Goal: Task Accomplishment & Management: Manage account settings

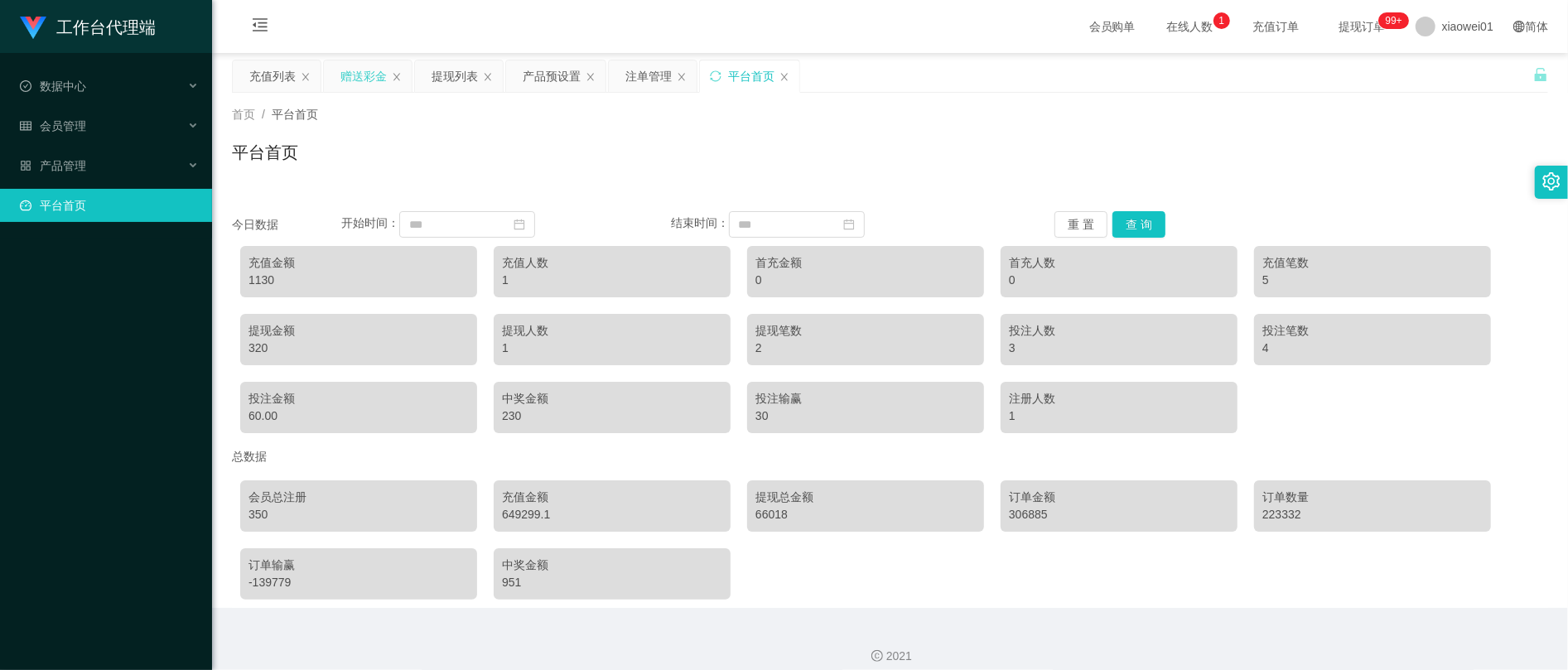
click at [351, 75] on div "赠送彩金" at bounding box center [364, 76] width 46 height 32
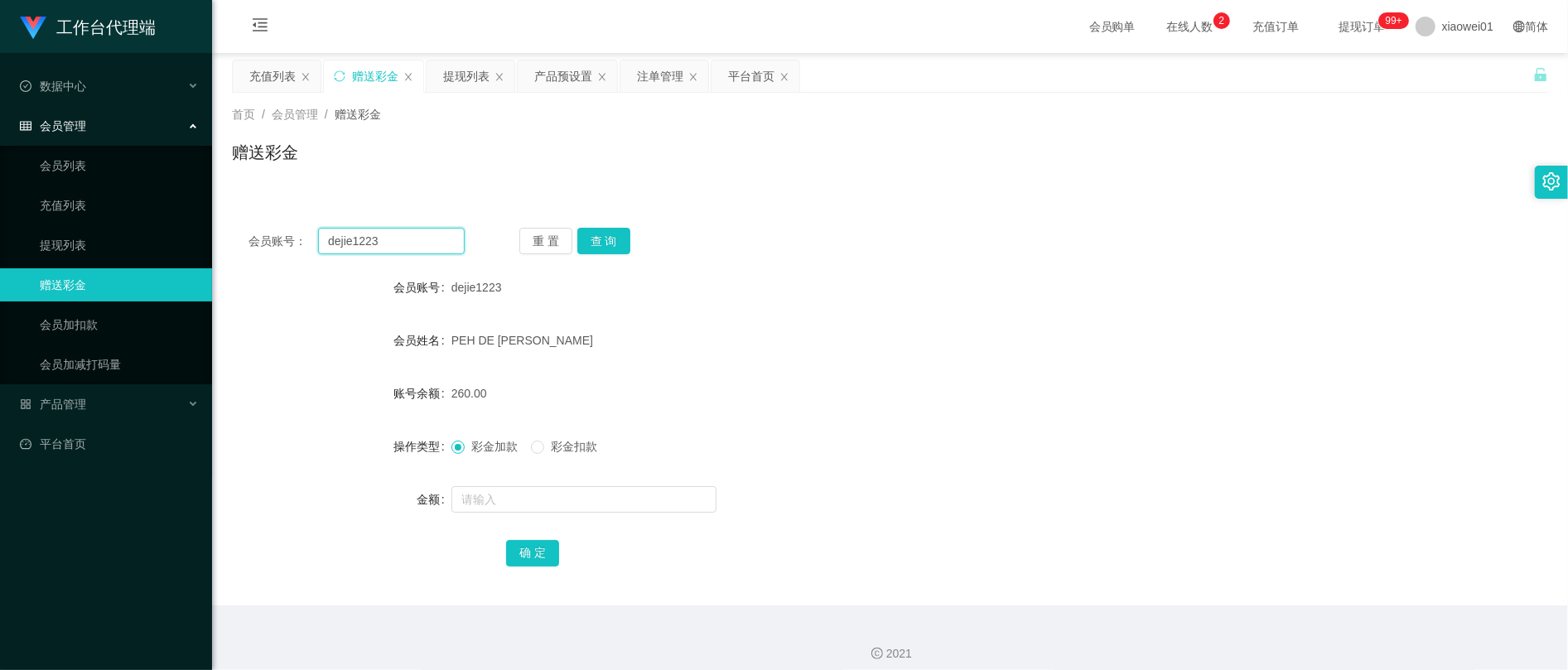
drag, startPoint x: 363, startPoint y: 236, endPoint x: 350, endPoint y: 232, distance: 13.6
click at [189, 239] on section "工作台代理端 数据中心 会员管理 会员列表 充值列表 提现列表 赠送彩金 会员加扣款 会员加减打码量 产品管理 开奖记录 注单管理 产品列表 即时注单 产品预…" at bounding box center [784, 341] width 1568 height 682
paste input "chunsiang1010"
type input "chunsiang1010"
click at [612, 247] on button "查 询" at bounding box center [603, 241] width 53 height 27
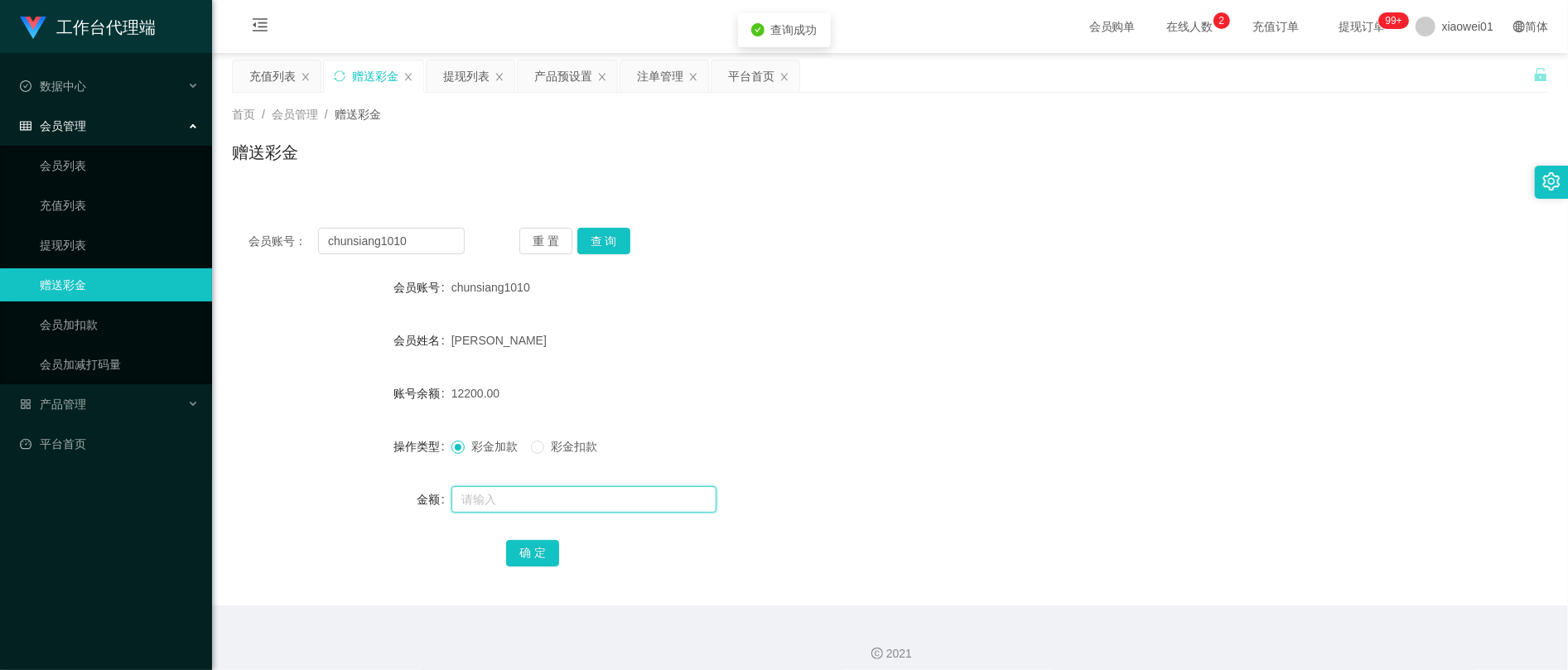
click at [508, 512] on input "text" at bounding box center [584, 499] width 265 height 27
type input "1000"
click at [539, 534] on form "会员账号 chunsiang1010 会员姓名 lim chun siang 账号余额 12200.00 操作类型 彩金加款 彩金扣款 金额 1000 确 定" at bounding box center [890, 419] width 1316 height 299
click at [539, 545] on button "确 定" at bounding box center [532, 553] width 53 height 27
click at [1174, 289] on div "chunsiang1010" at bounding box center [835, 287] width 768 height 34
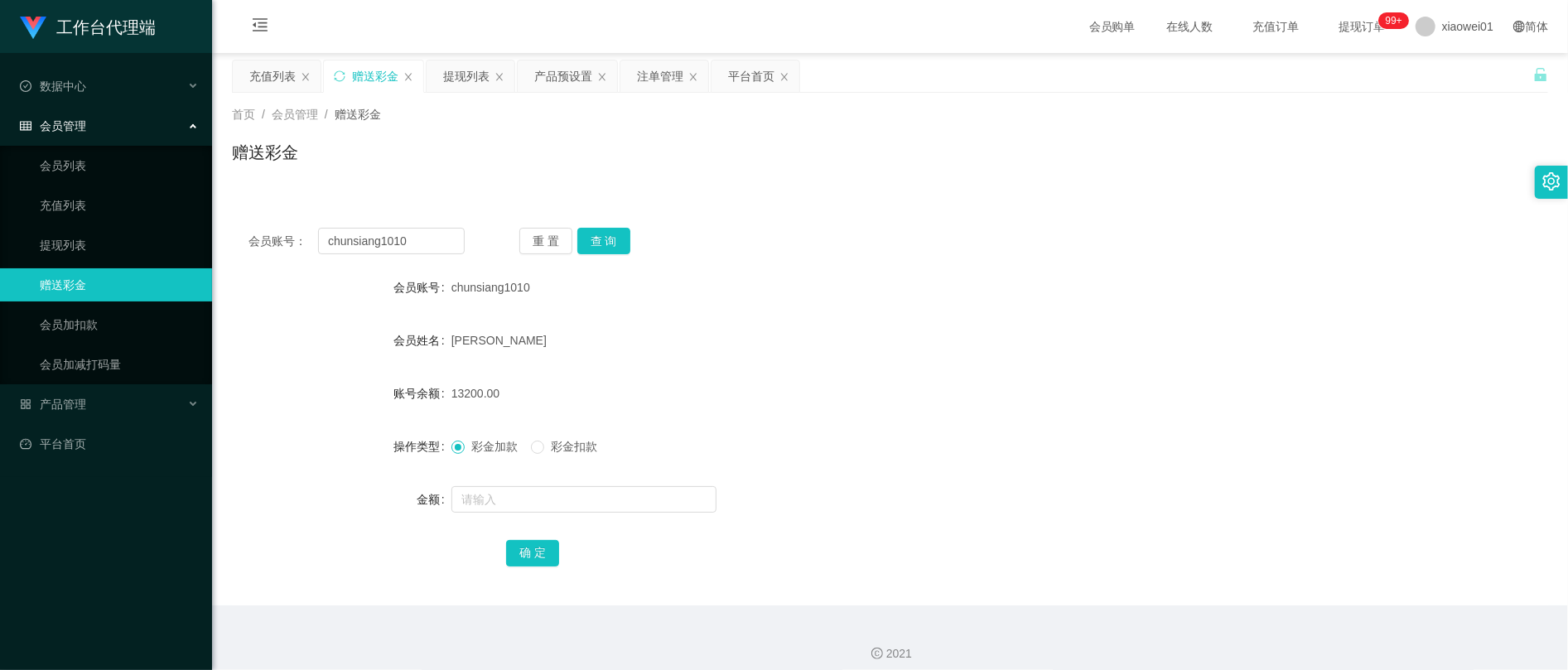
click at [386, 81] on div "赠送彩金" at bounding box center [375, 76] width 46 height 32
click at [283, 84] on div "充值列表" at bounding box center [273, 76] width 46 height 32
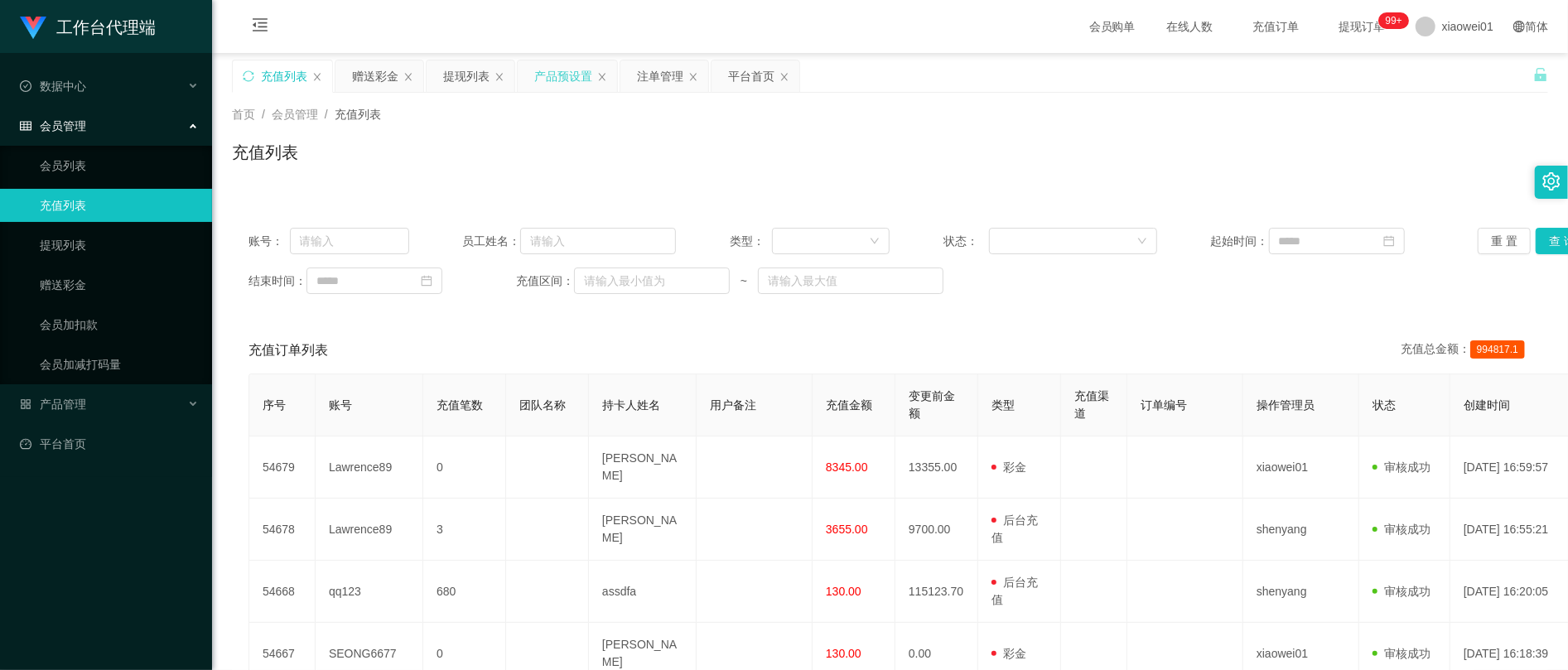
click at [575, 87] on div "产品预设置" at bounding box center [563, 76] width 58 height 32
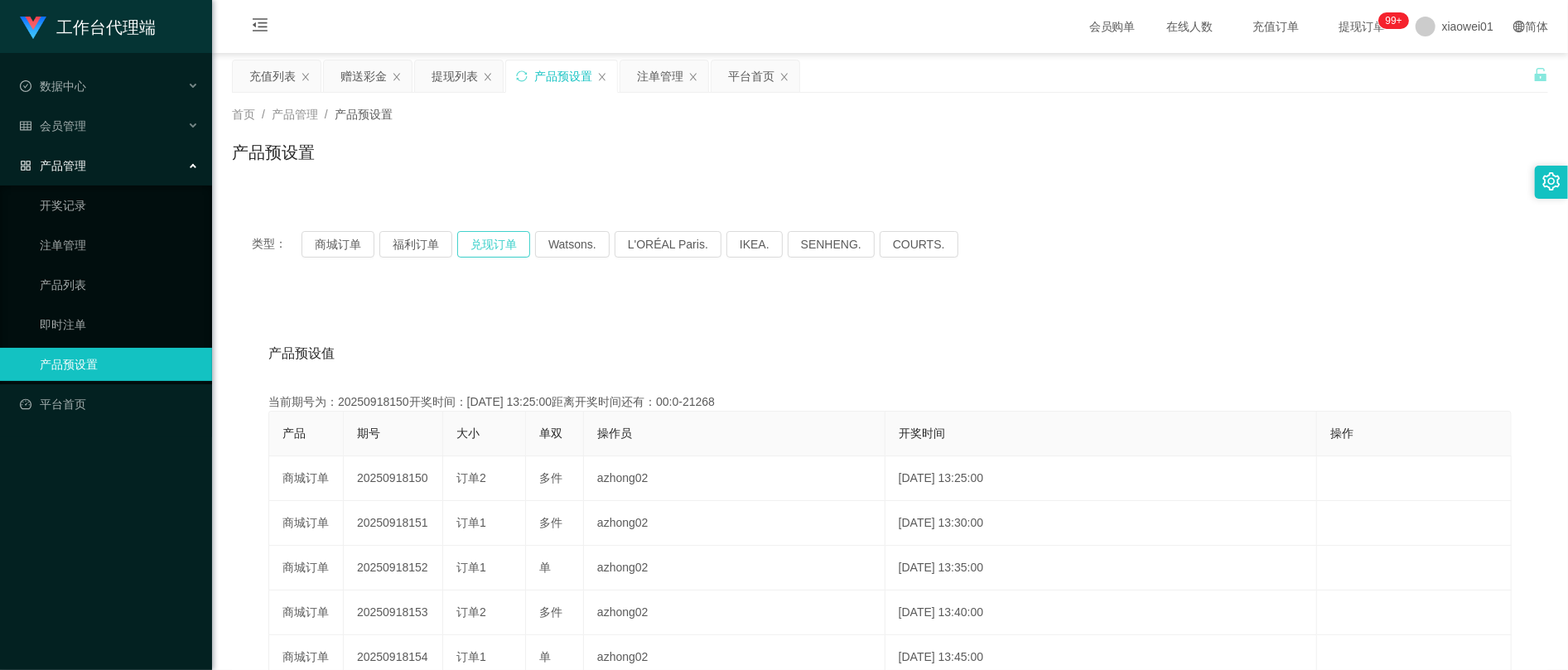
click at [520, 251] on button "兑现订单" at bounding box center [494, 245] width 73 height 27
click at [488, 240] on button "兑现订单" at bounding box center [494, 245] width 73 height 27
click at [459, 245] on button "兑现订单" at bounding box center [494, 245] width 73 height 27
click at [485, 249] on button "兑现订单" at bounding box center [494, 245] width 73 height 27
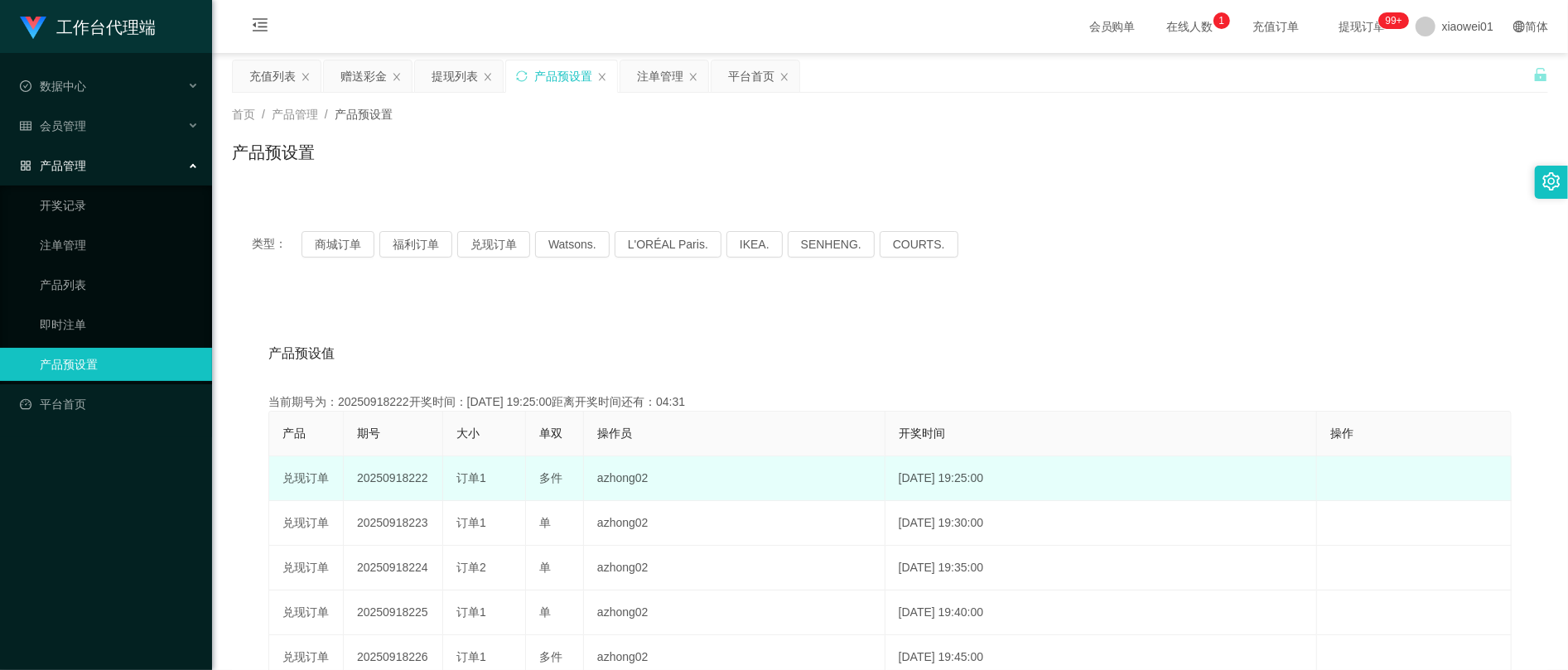
click at [389, 478] on td "20250918222" at bounding box center [394, 478] width 100 height 45
click at [389, 477] on td "20250918222" at bounding box center [394, 478] width 100 height 45
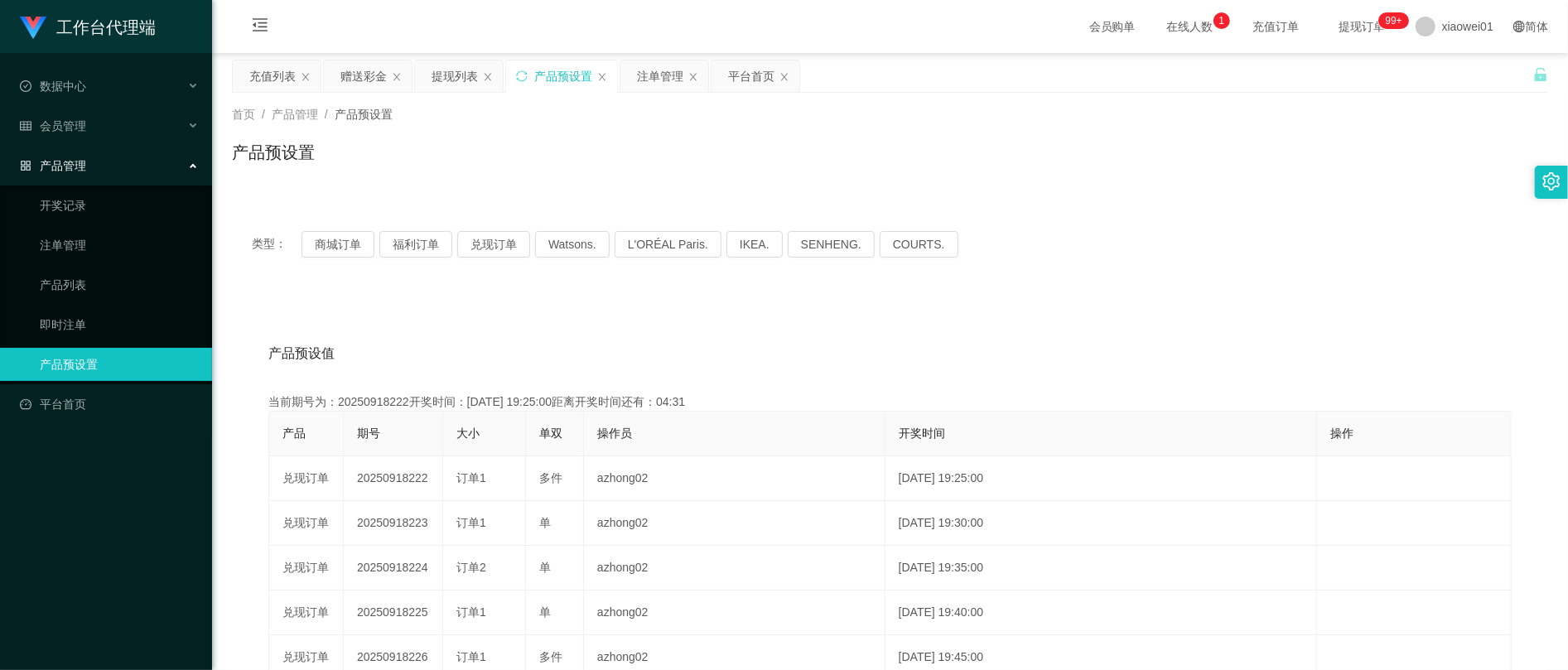
copy td "20250918222"
click at [683, 76] on div "注单管理" at bounding box center [660, 76] width 46 height 32
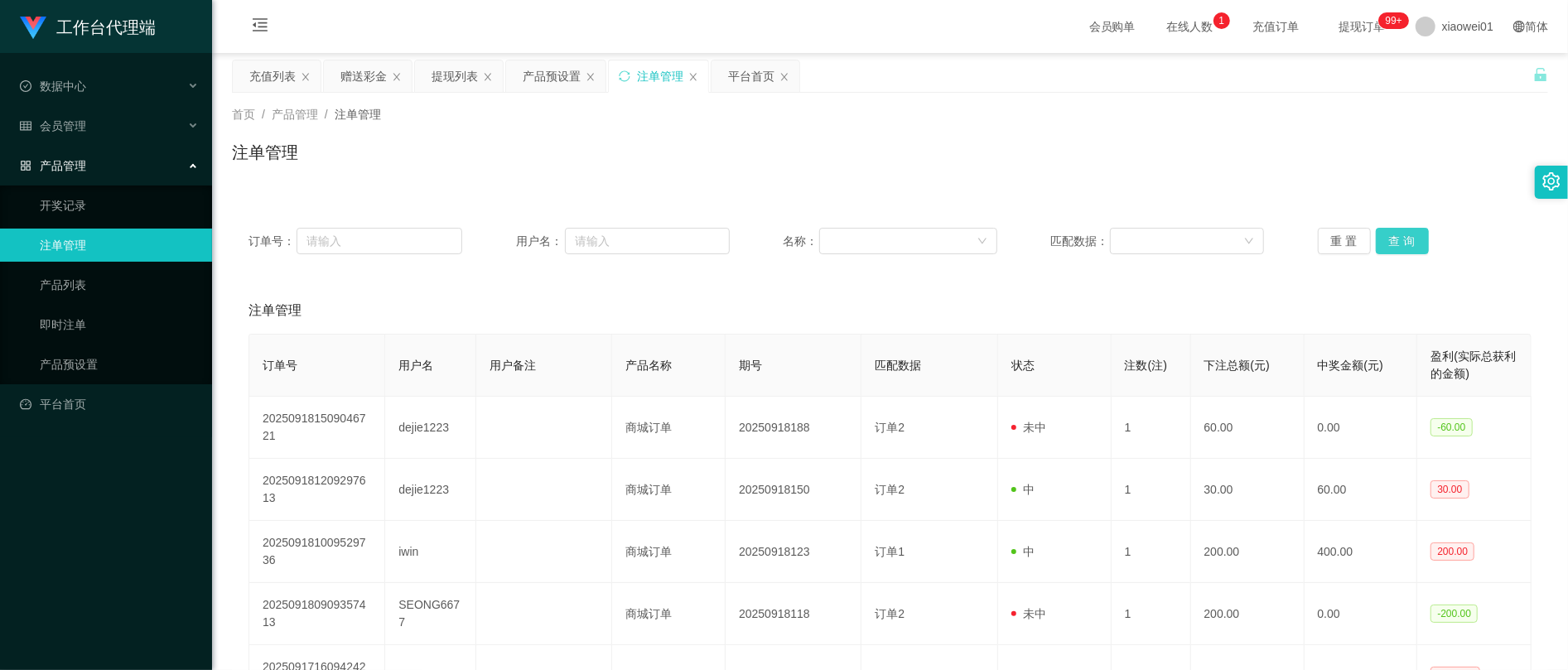
click at [1399, 243] on button "查 询" at bounding box center [1402, 241] width 53 height 27
click at [1405, 243] on button "查 询" at bounding box center [1402, 241] width 53 height 27
click at [1405, 242] on button "查 询" at bounding box center [1402, 241] width 53 height 27
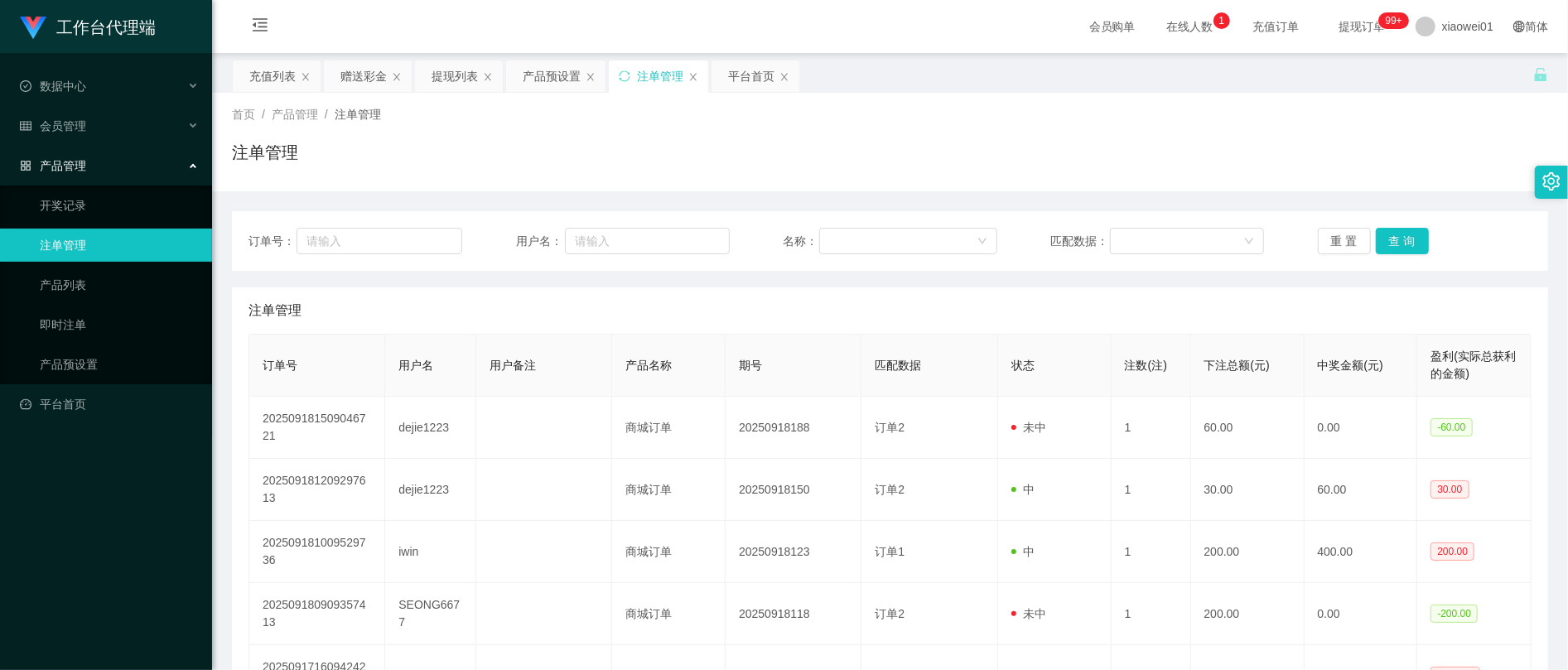
click at [1199, 140] on div "注单管理" at bounding box center [890, 159] width 1316 height 38
click at [1391, 245] on button "查 询" at bounding box center [1402, 241] width 53 height 27
click at [965, 124] on div "首页 / 产品管理 / 注单管理 / 注单管理" at bounding box center [890, 141] width 1316 height 72
click at [1385, 233] on button "查 询" at bounding box center [1402, 241] width 53 height 27
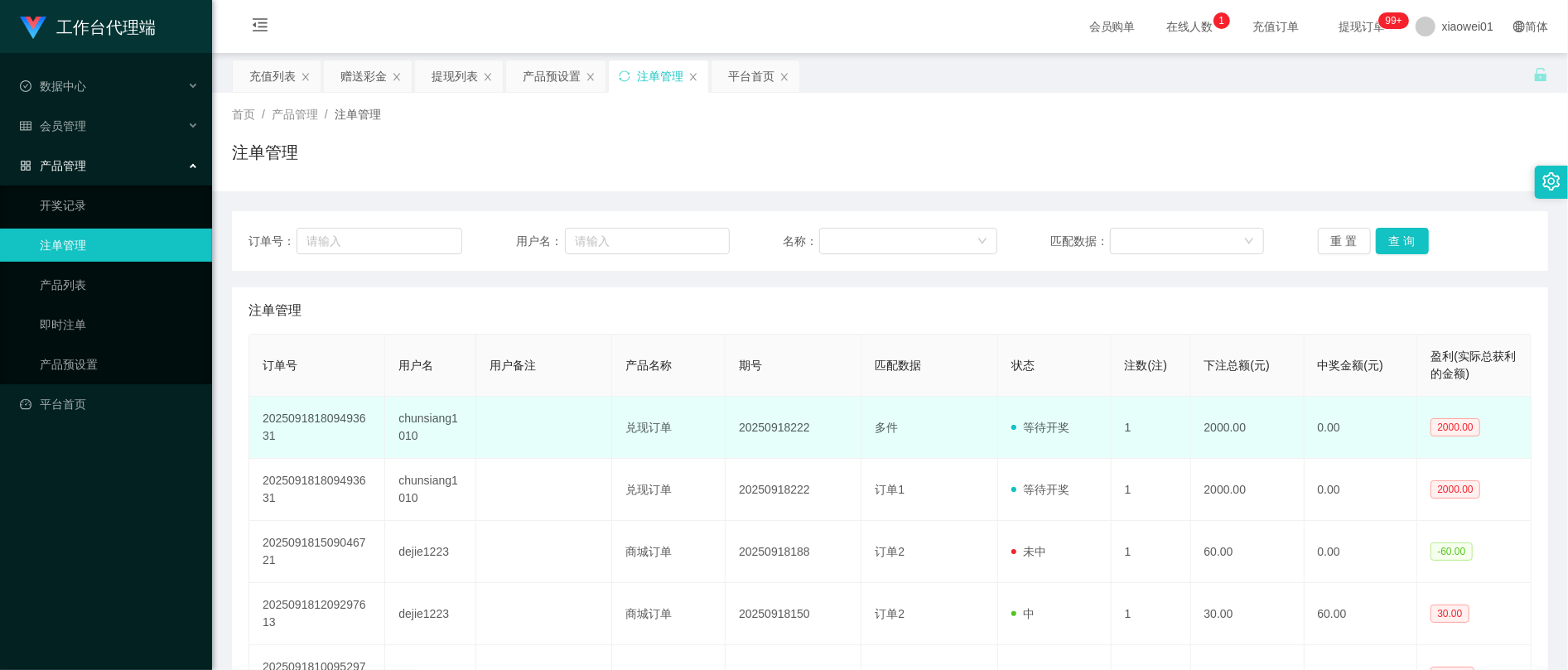
click at [760, 434] on td "20250918222" at bounding box center [793, 427] width 135 height 62
click at [769, 428] on td "20250918222" at bounding box center [793, 427] width 135 height 62
click at [807, 457] on td "20250918222" at bounding box center [793, 427] width 135 height 62
drag, startPoint x: 880, startPoint y: 425, endPoint x: 916, endPoint y: 429, distance: 36.2
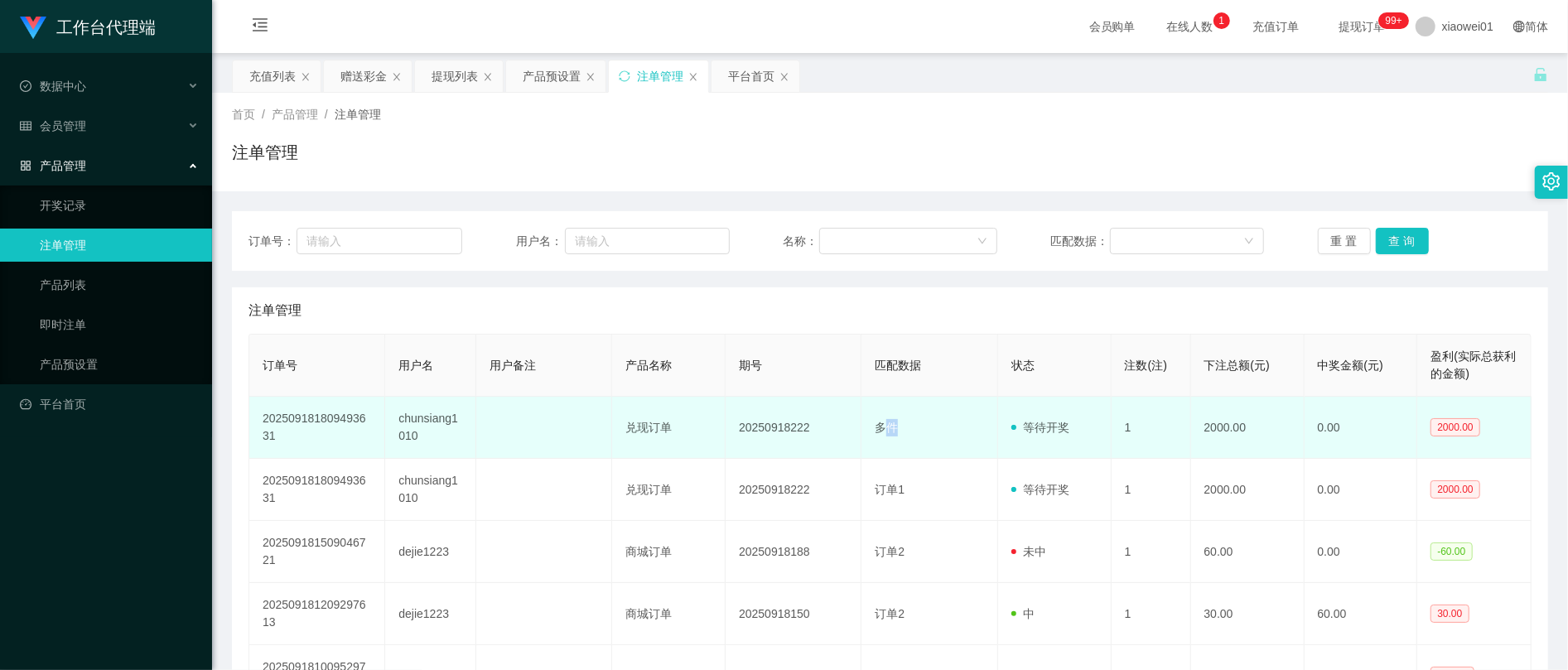
click at [916, 429] on td "多件" at bounding box center [929, 427] width 135 height 62
click at [878, 432] on span "多件" at bounding box center [886, 427] width 23 height 13
drag, startPoint x: 865, startPoint y: 422, endPoint x: 899, endPoint y: 424, distance: 34.1
click at [899, 424] on td "多件" at bounding box center [929, 427] width 135 height 62
click at [833, 431] on td "20250918222" at bounding box center [793, 427] width 135 height 62
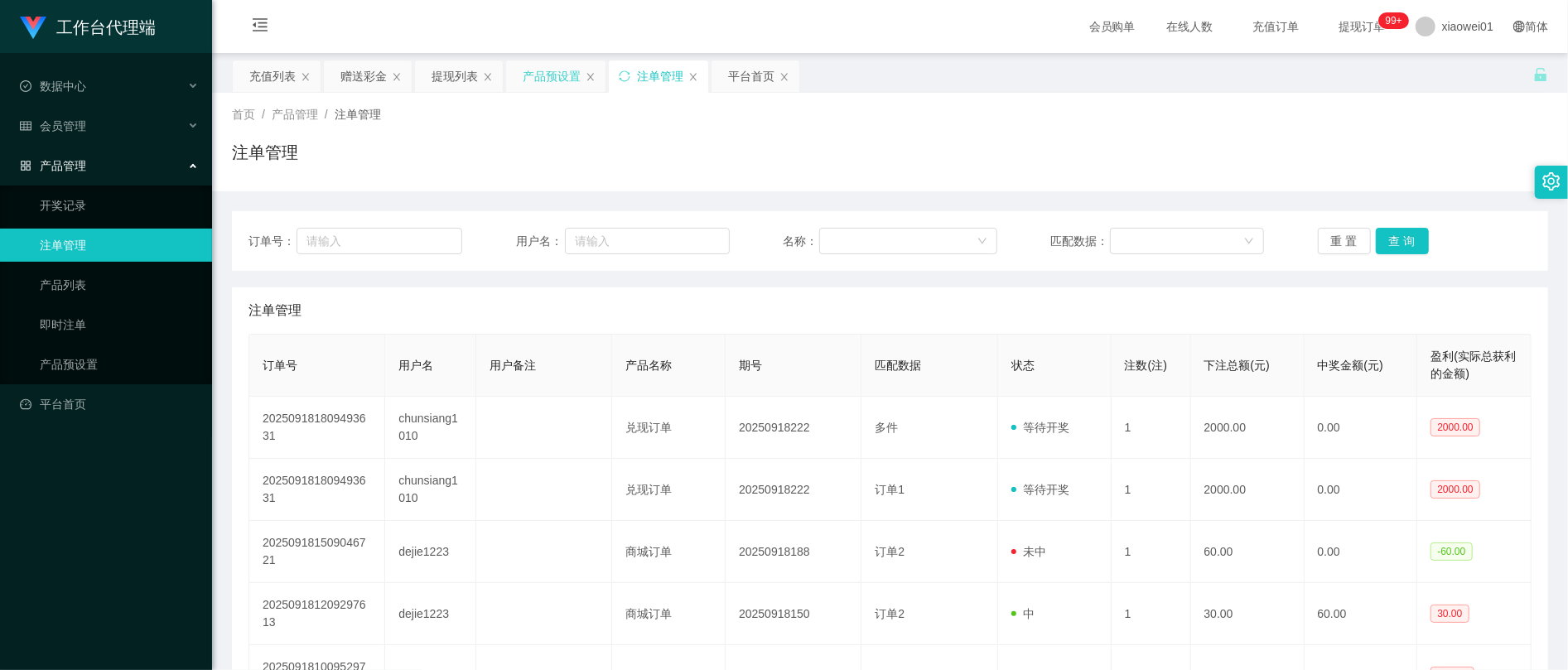
click at [545, 83] on div "产品预设置" at bounding box center [551, 76] width 58 height 32
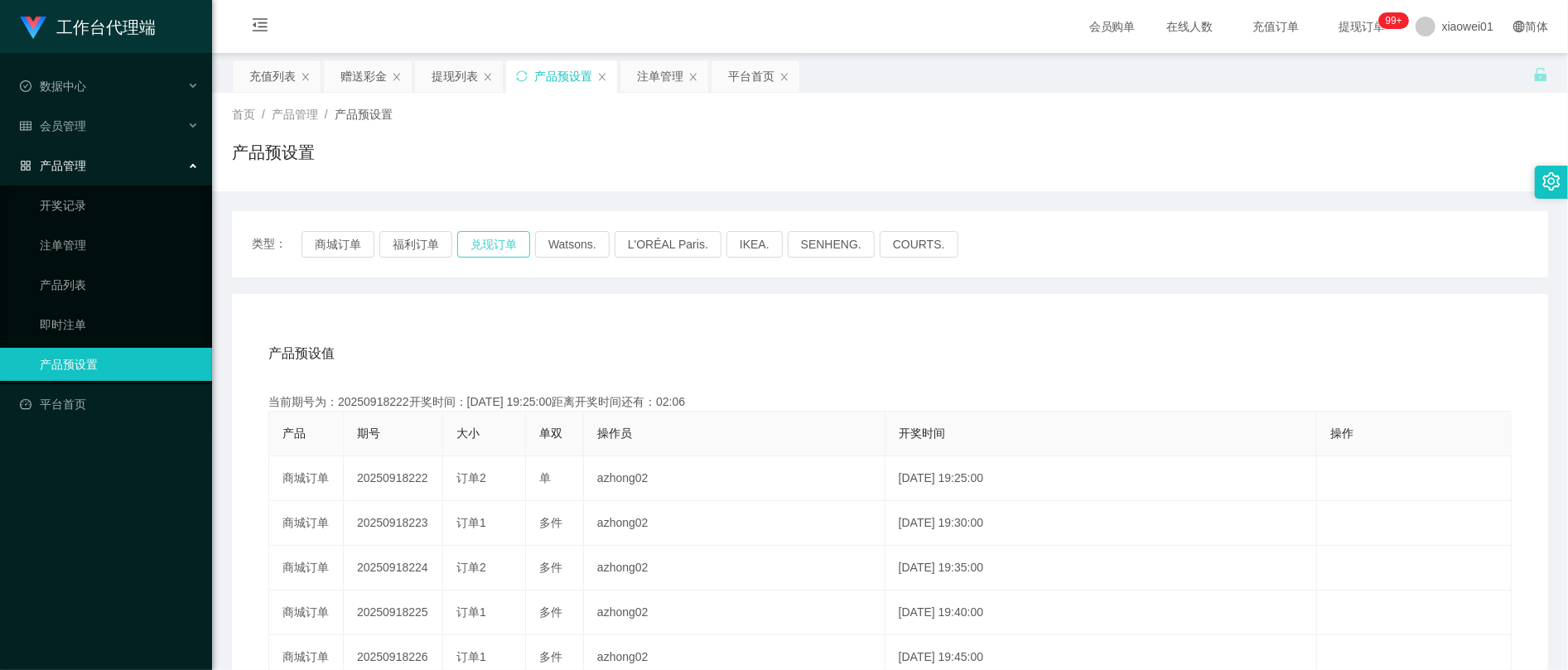
click at [482, 246] on button "兑现订单" at bounding box center [494, 245] width 73 height 27
click at [487, 239] on button "兑现订单" at bounding box center [494, 245] width 73 height 27
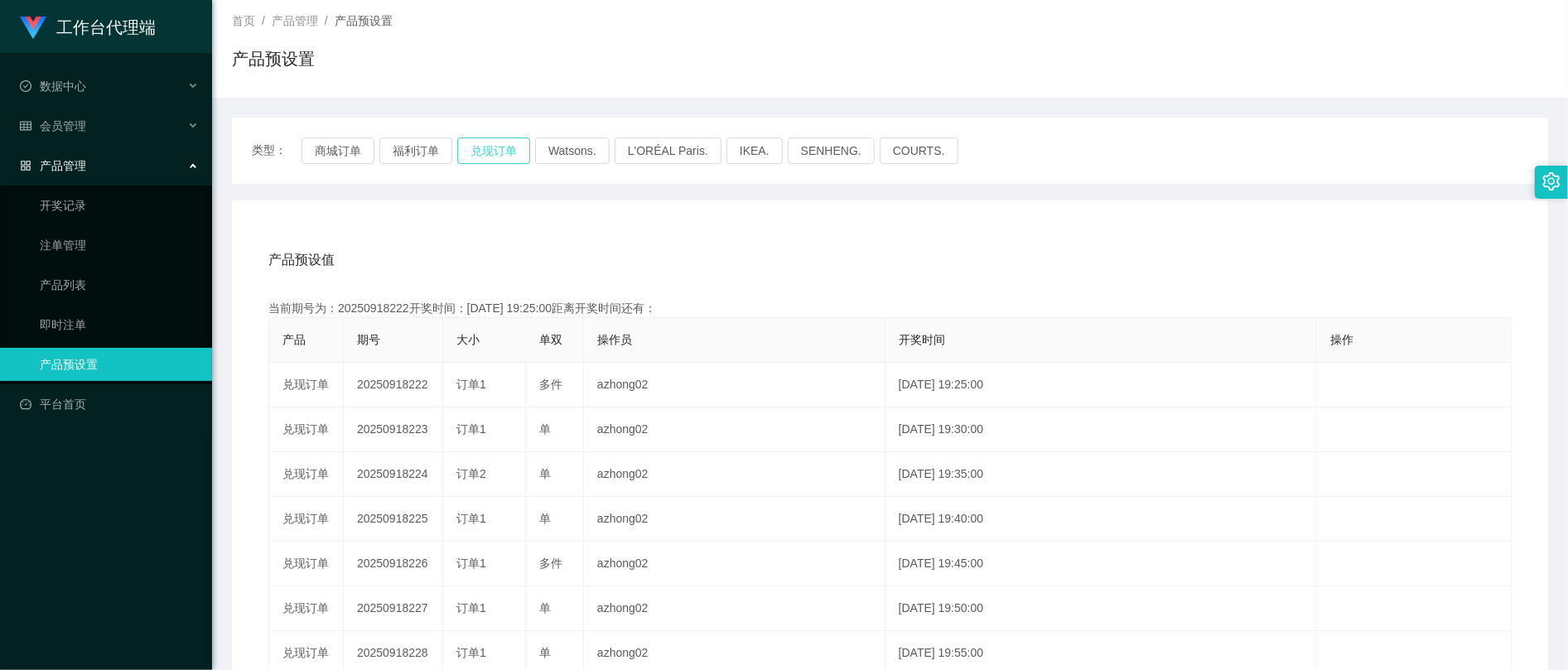
scroll to position [220, 0]
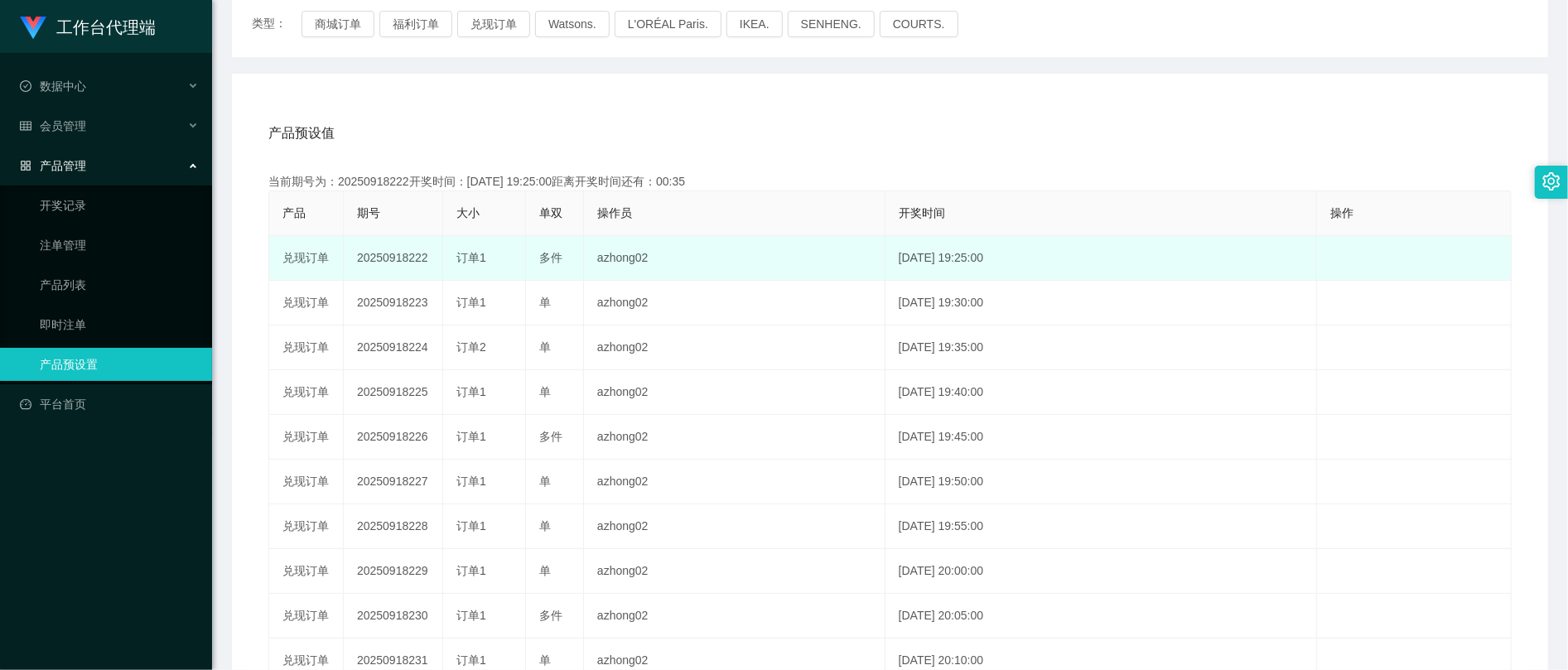
click at [376, 252] on td "20250918222" at bounding box center [394, 258] width 100 height 45
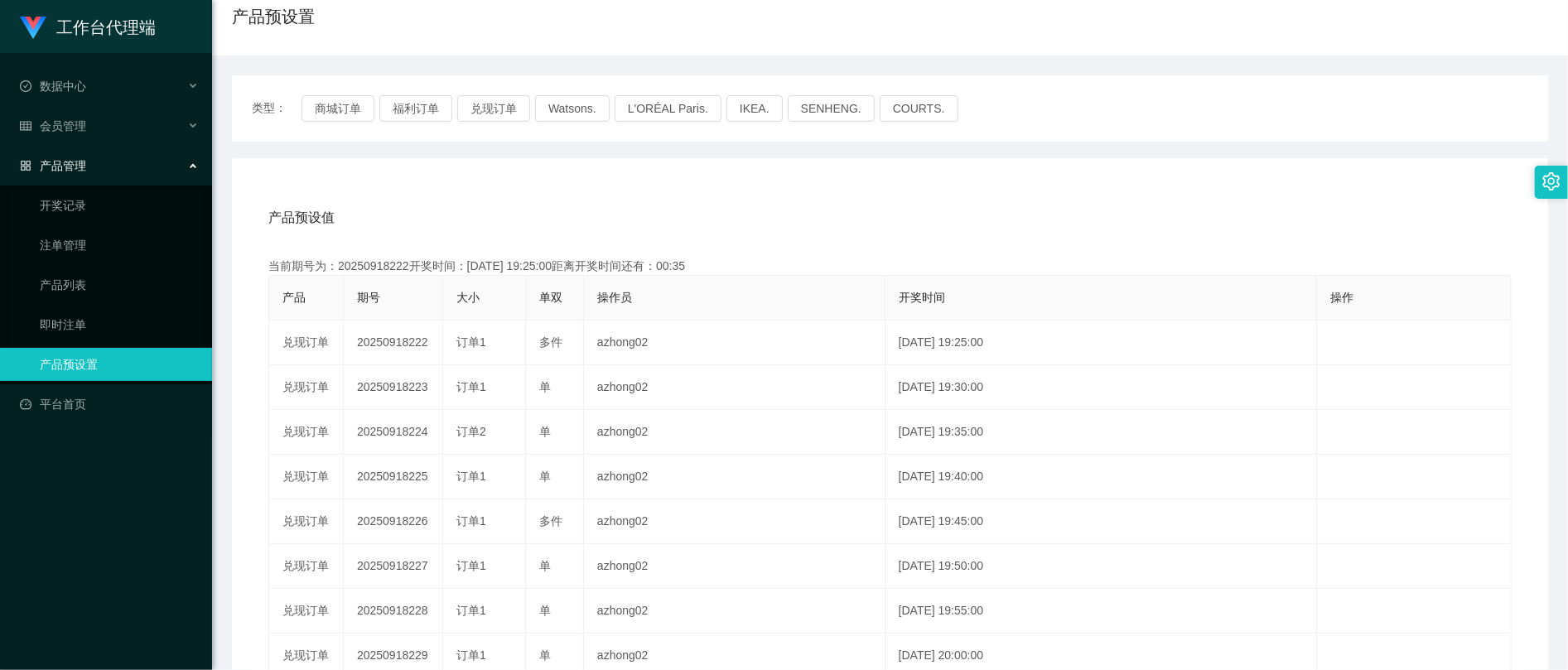
scroll to position [0, 0]
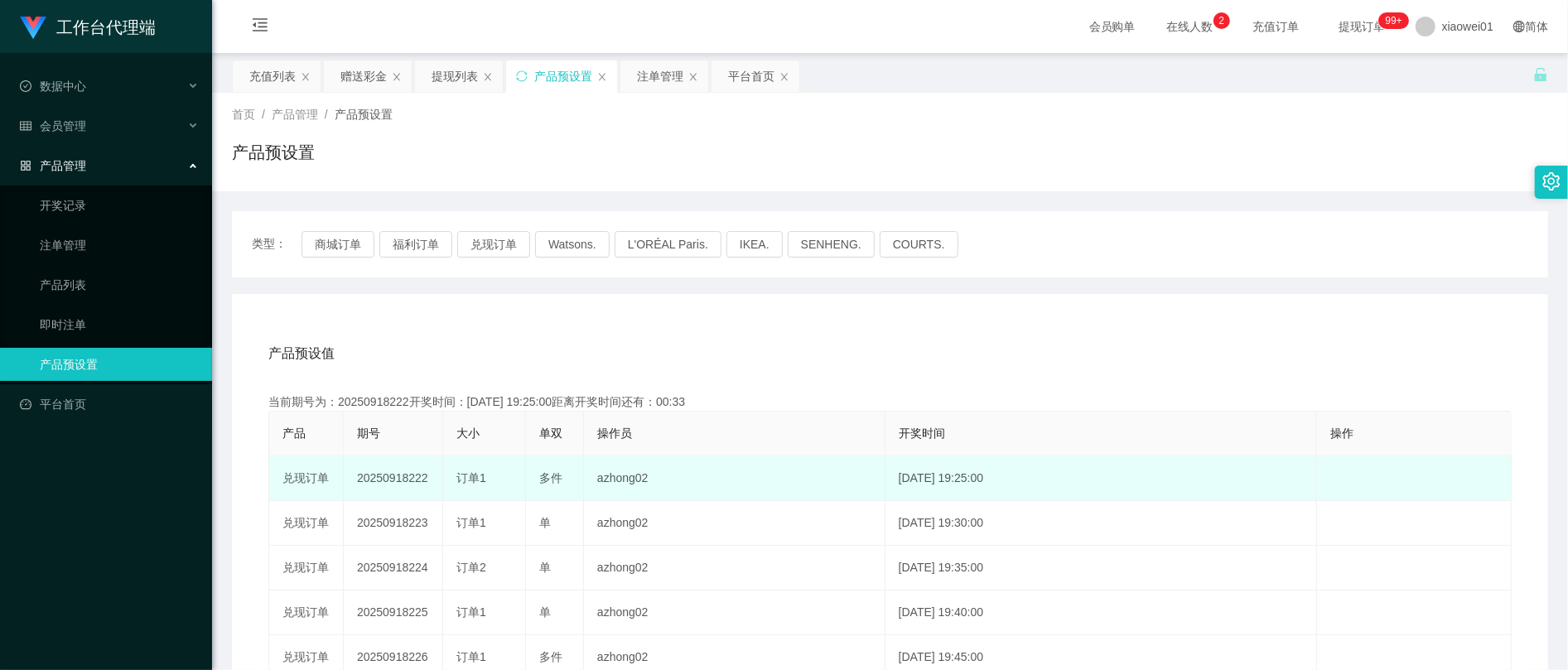
click at [627, 477] on td "azhong02" at bounding box center [735, 478] width 302 height 45
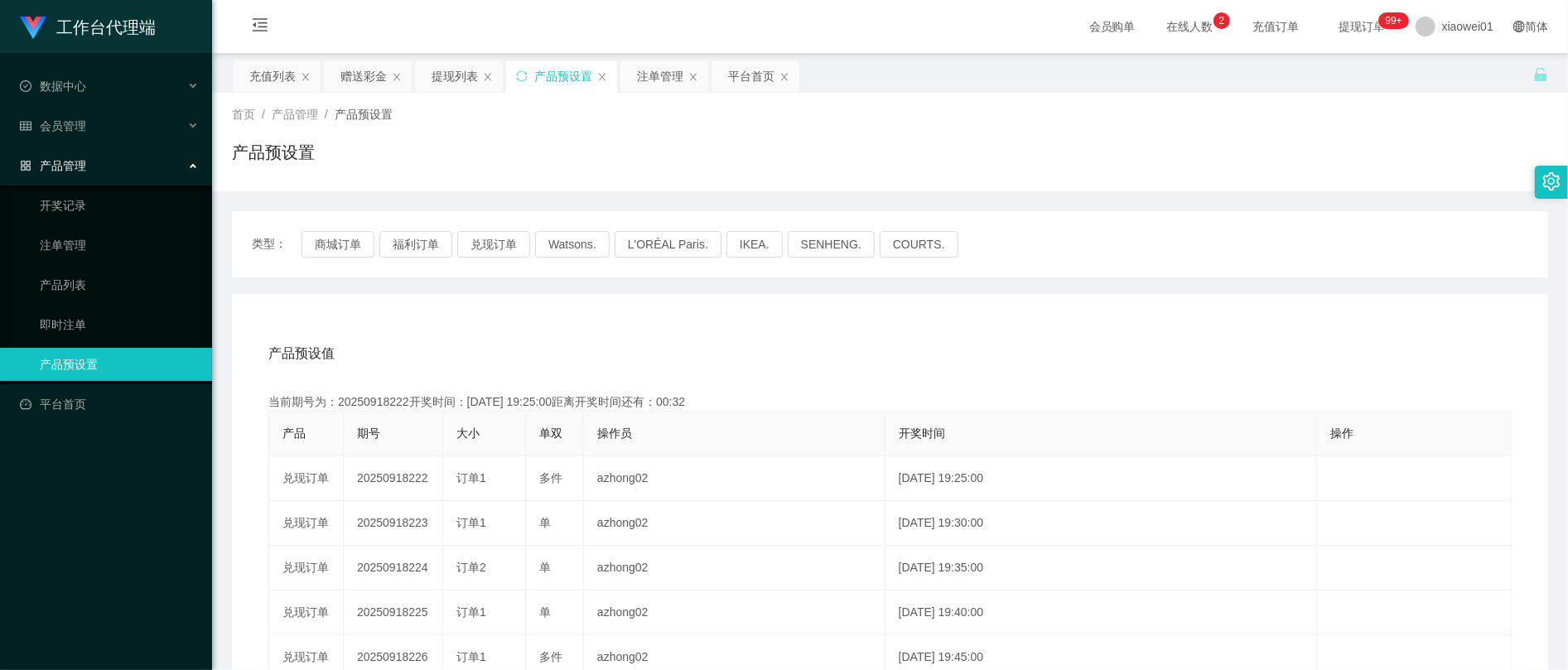
copy td "azhong02"
click at [283, 87] on div "充值列表" at bounding box center [273, 76] width 46 height 32
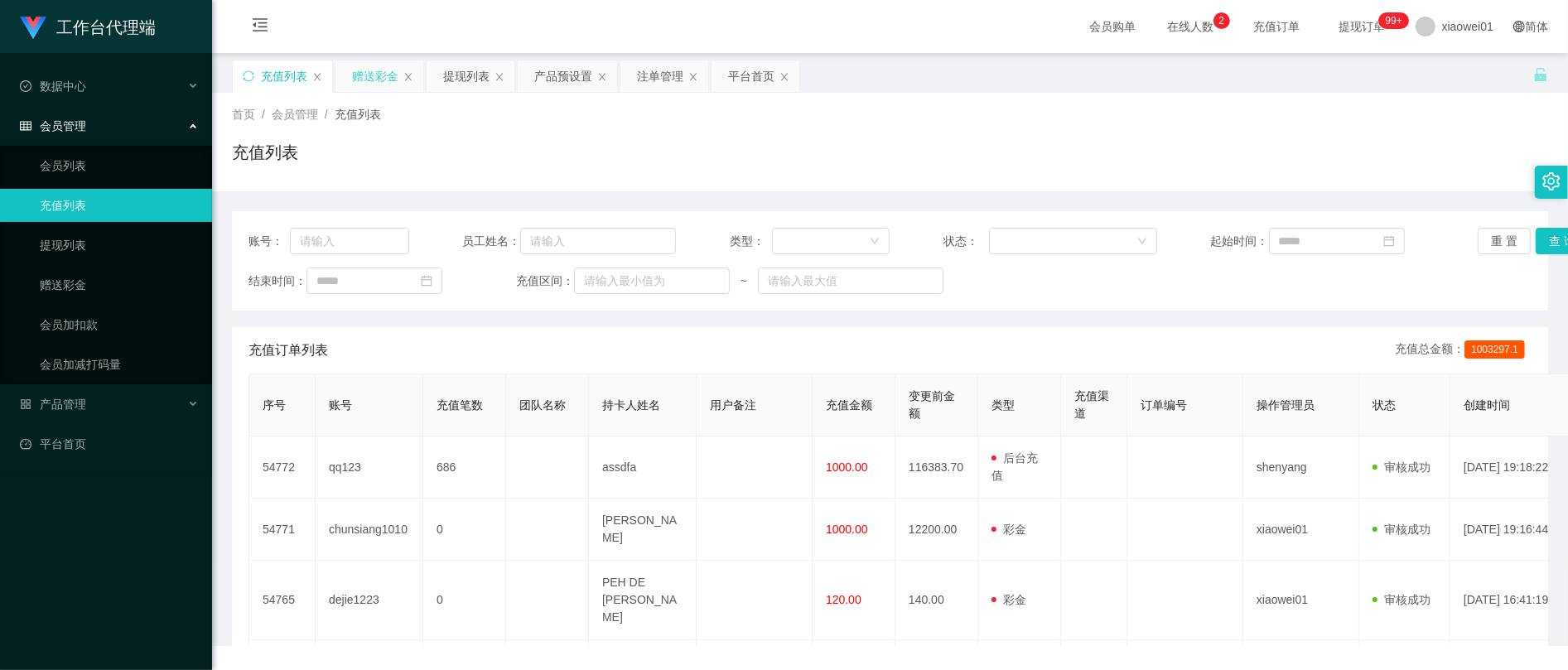
click at [381, 61] on div "赠送彩金" at bounding box center [375, 76] width 46 height 32
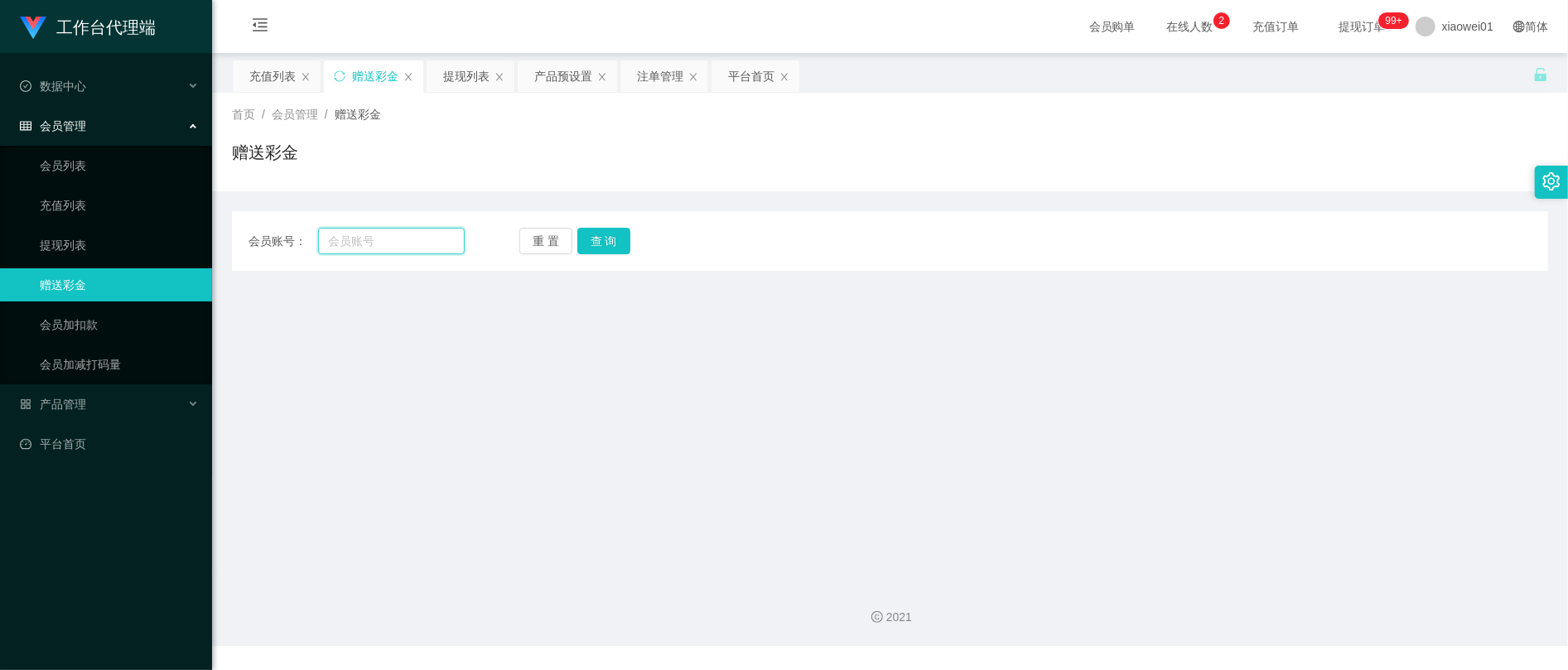
click at [399, 245] on input "text" at bounding box center [391, 241] width 147 height 27
paste input "azhong02"
click at [585, 240] on button "查 询" at bounding box center [603, 241] width 53 height 27
click at [926, 353] on main "关闭左侧 关闭右侧 关闭其它 刷新页面 充值列表 赠送彩金 提现列表 产品预设置 注单管理 平台首页 首页 / 会员管理 / 赠送彩金 / 赠送彩金 会员账号…" at bounding box center [890, 310] width 1356 height 515
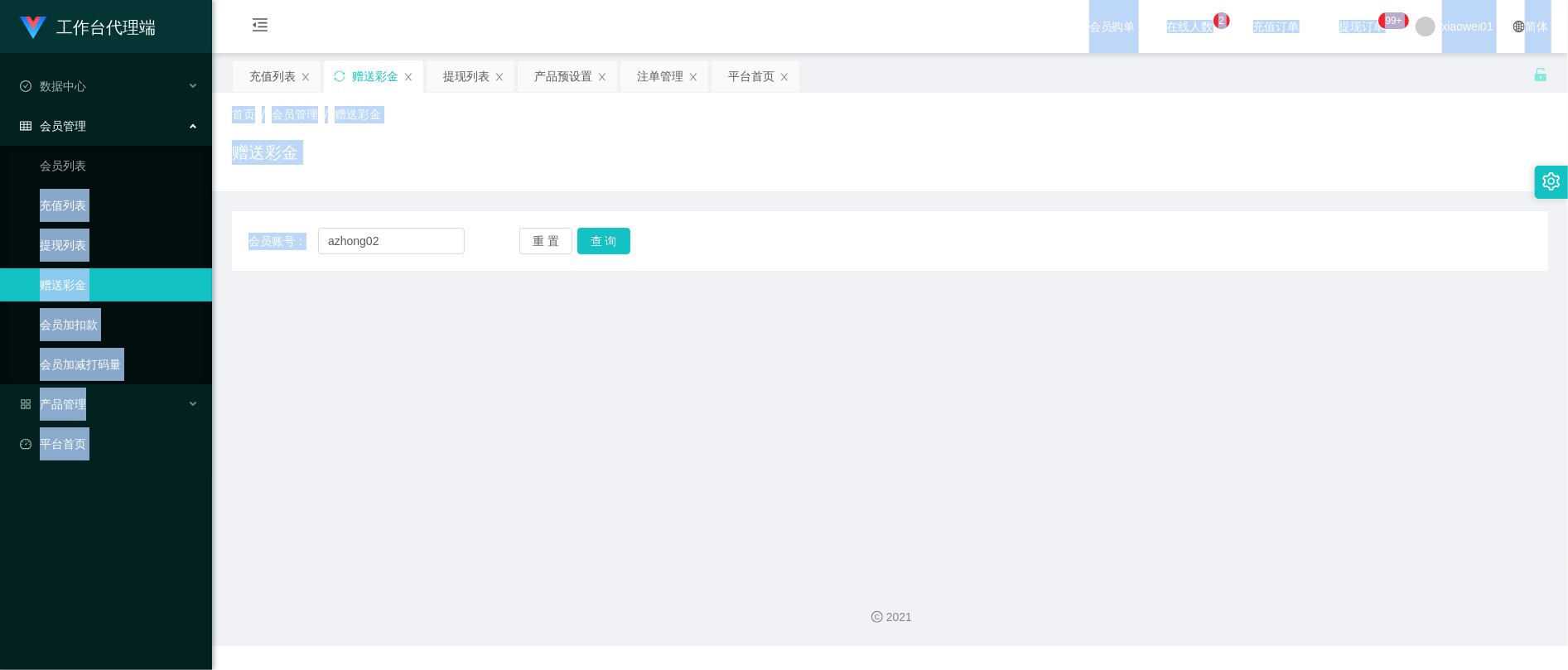
drag, startPoint x: 406, startPoint y: 227, endPoint x: 197, endPoint y: 212, distance: 209.5
click at [197, 212] on section "工作台代理端 数据中心 会员管理 会员列表 充值列表 提现列表 赠送彩金 会员加扣款 会员加减打码量 产品管理 开奖记录 注单管理 产品列表 即时注单 产品预…" at bounding box center [784, 323] width 1568 height 646
click at [446, 243] on input "azhong02" at bounding box center [391, 241] width 147 height 27
click at [441, 243] on input "azhong02" at bounding box center [391, 241] width 147 height 27
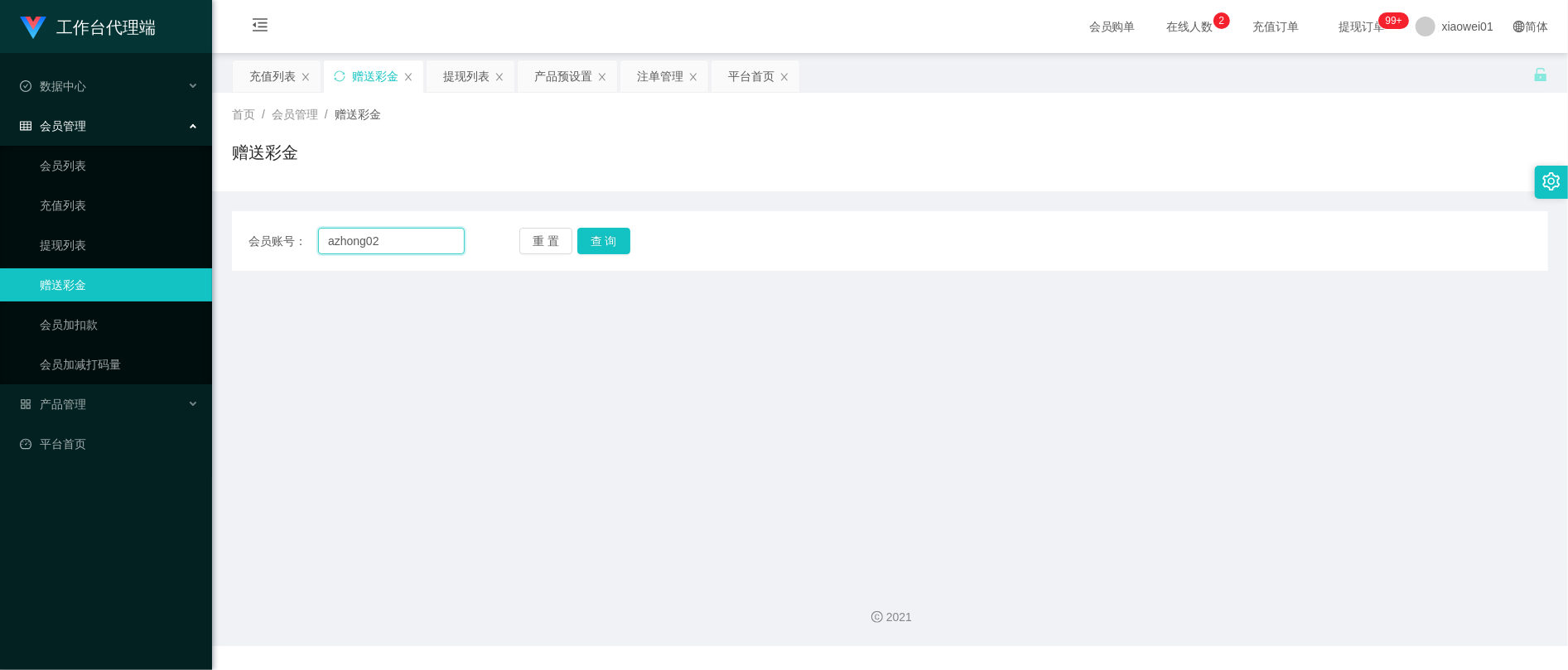
drag, startPoint x: 419, startPoint y: 244, endPoint x: 366, endPoint y: 236, distance: 53.6
click at [295, 238] on div "会员账号： azhong02" at bounding box center [356, 241] width 216 height 27
paste input "chunsiang1010"
type input "chunsiang1010"
click at [600, 239] on button "查 询" at bounding box center [603, 241] width 53 height 27
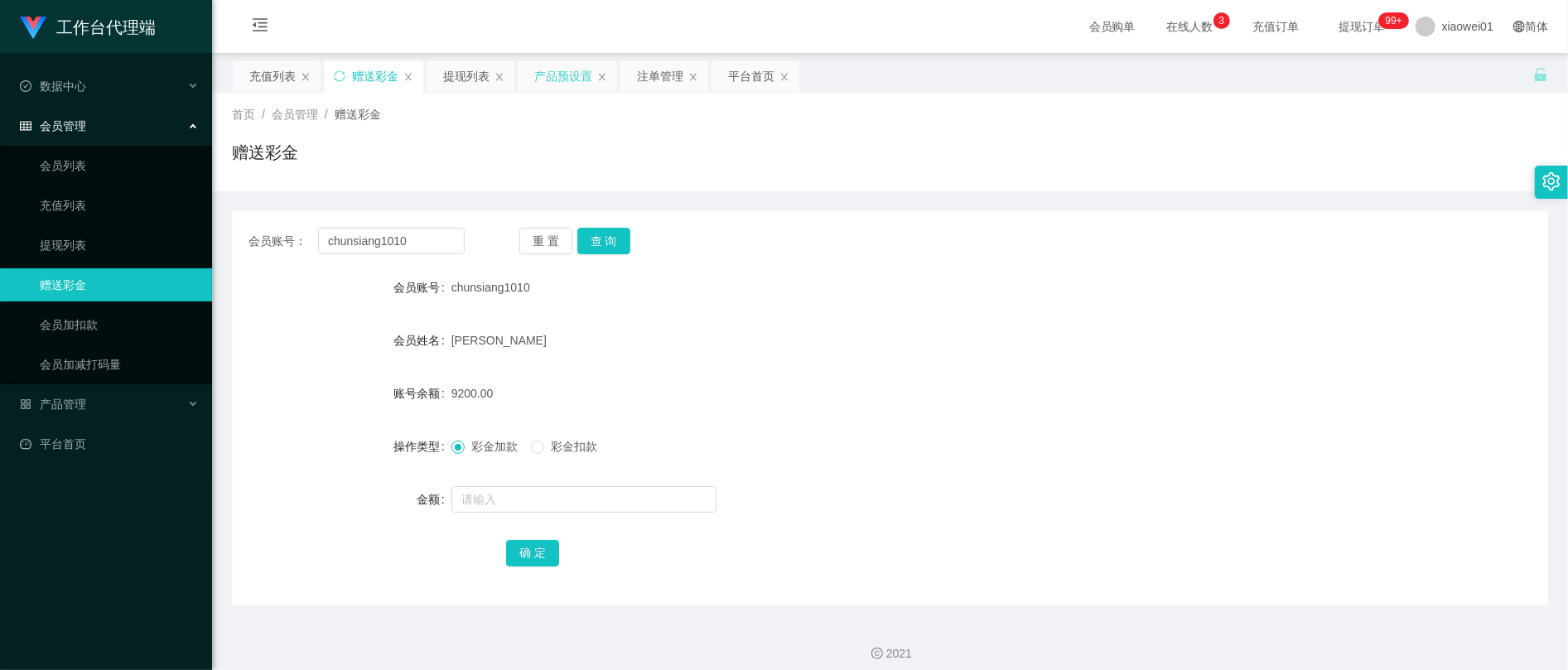
click at [548, 80] on div "产品预设置" at bounding box center [563, 76] width 58 height 32
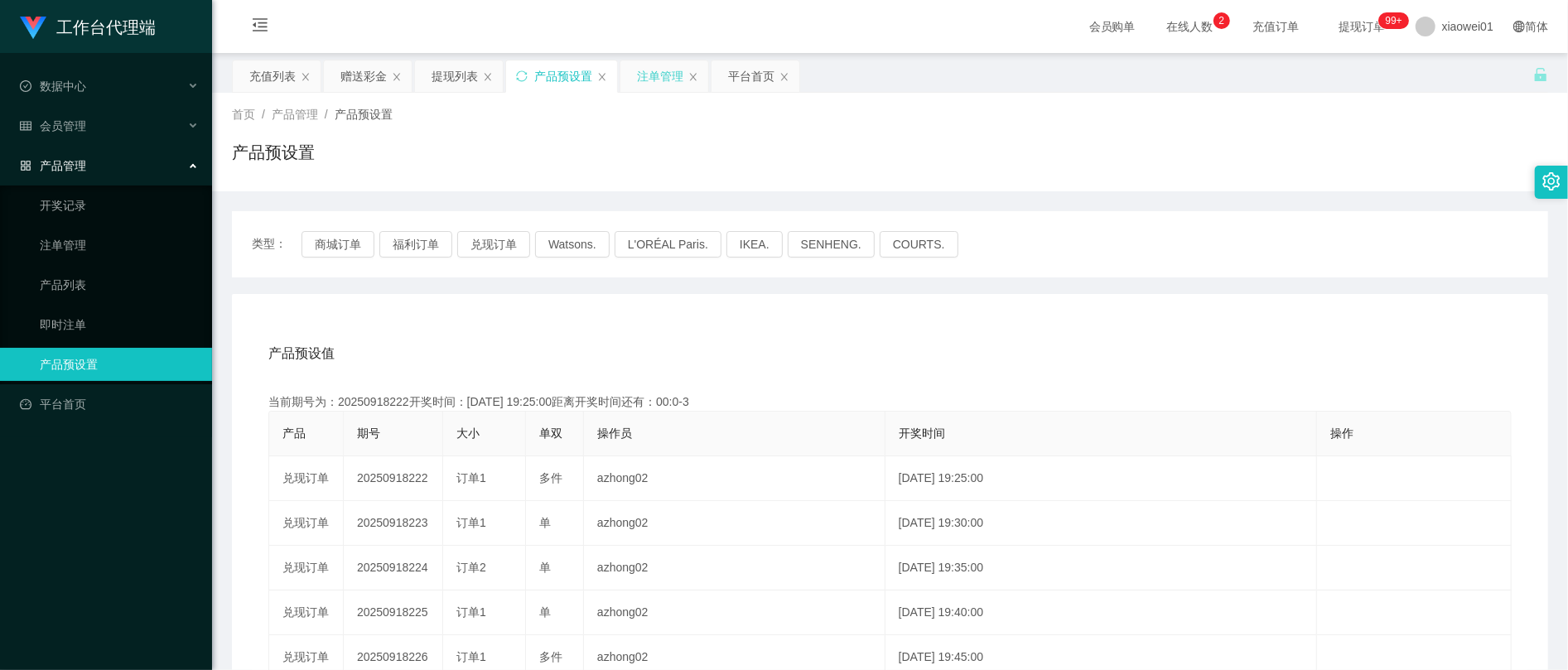
click at [666, 69] on div "注单管理" at bounding box center [660, 76] width 46 height 32
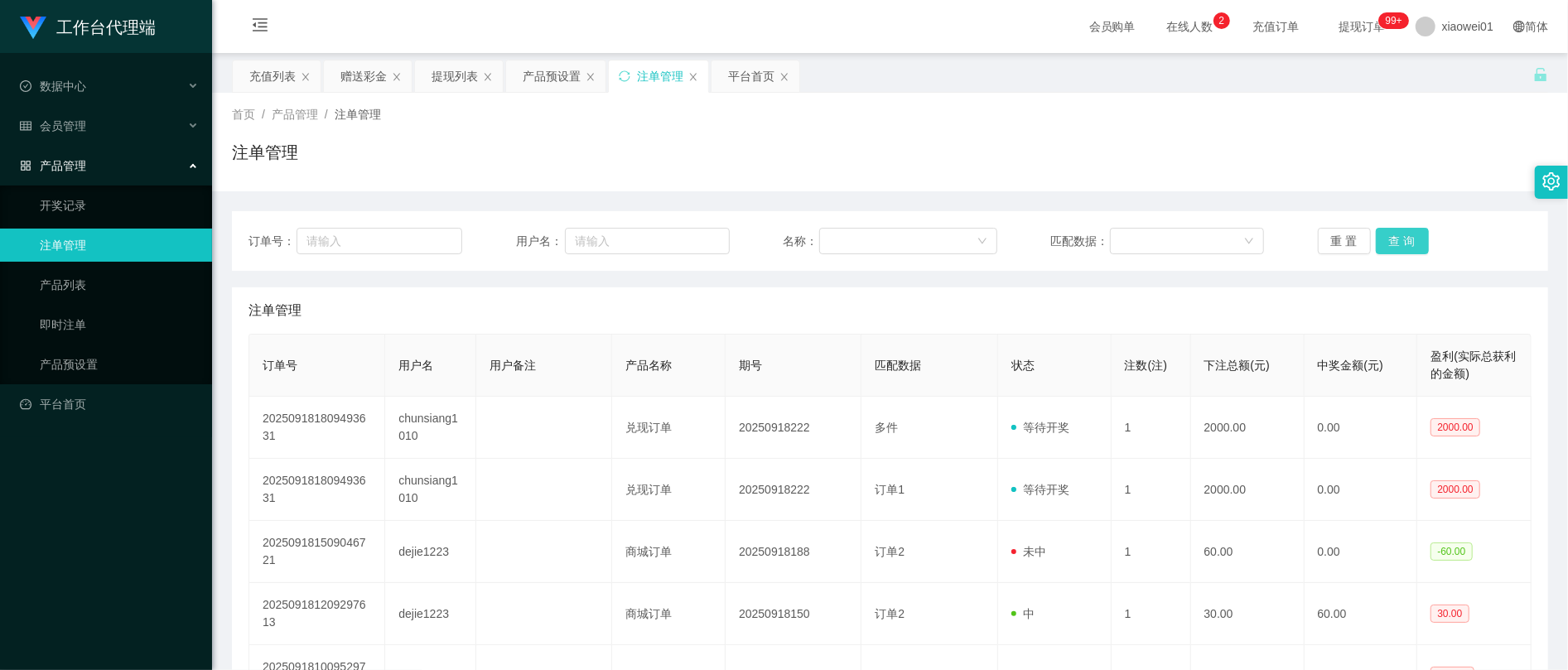
click at [1414, 245] on button "查 询" at bounding box center [1402, 241] width 53 height 27
click at [1410, 242] on button "查 询" at bounding box center [1402, 241] width 53 height 27
click at [1406, 243] on button "查 询" at bounding box center [1402, 241] width 53 height 27
click at [441, 76] on div "提现列表" at bounding box center [454, 76] width 46 height 32
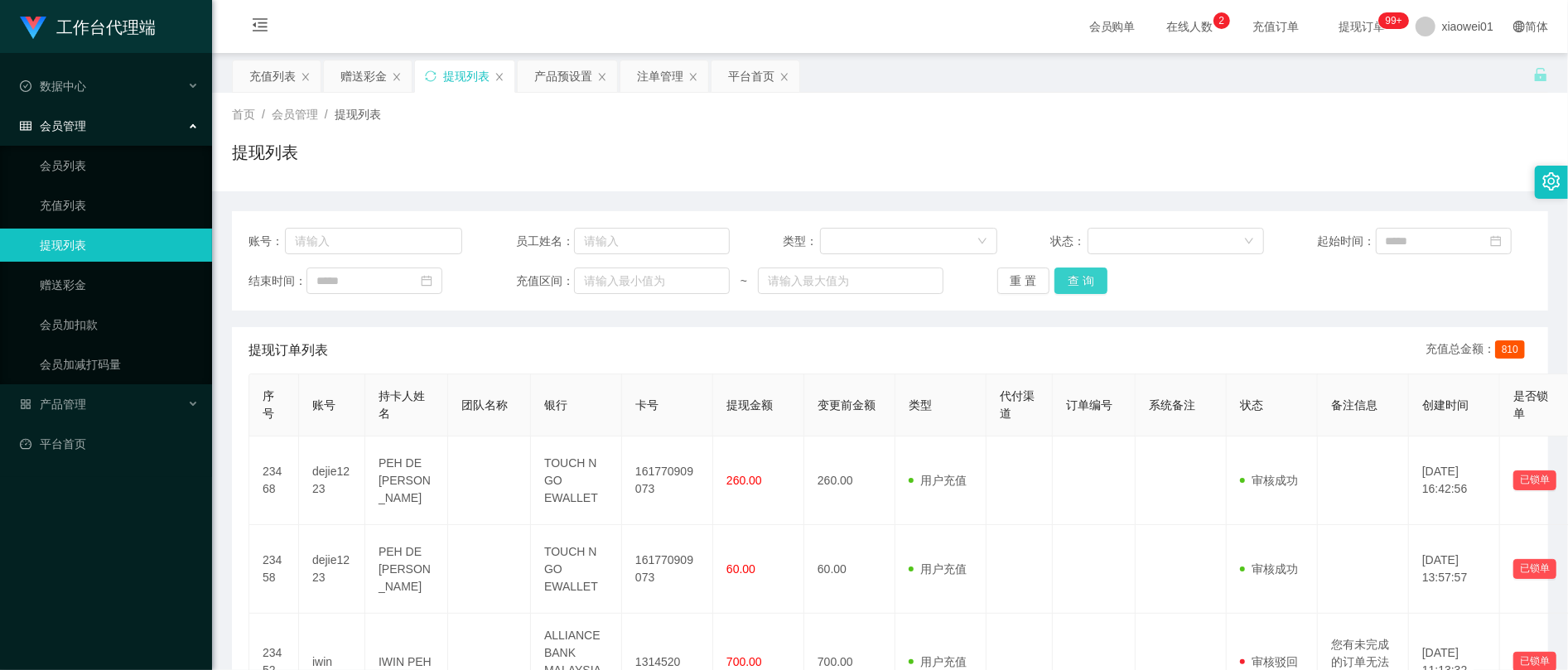
click at [1082, 285] on button "查 询" at bounding box center [1080, 281] width 53 height 27
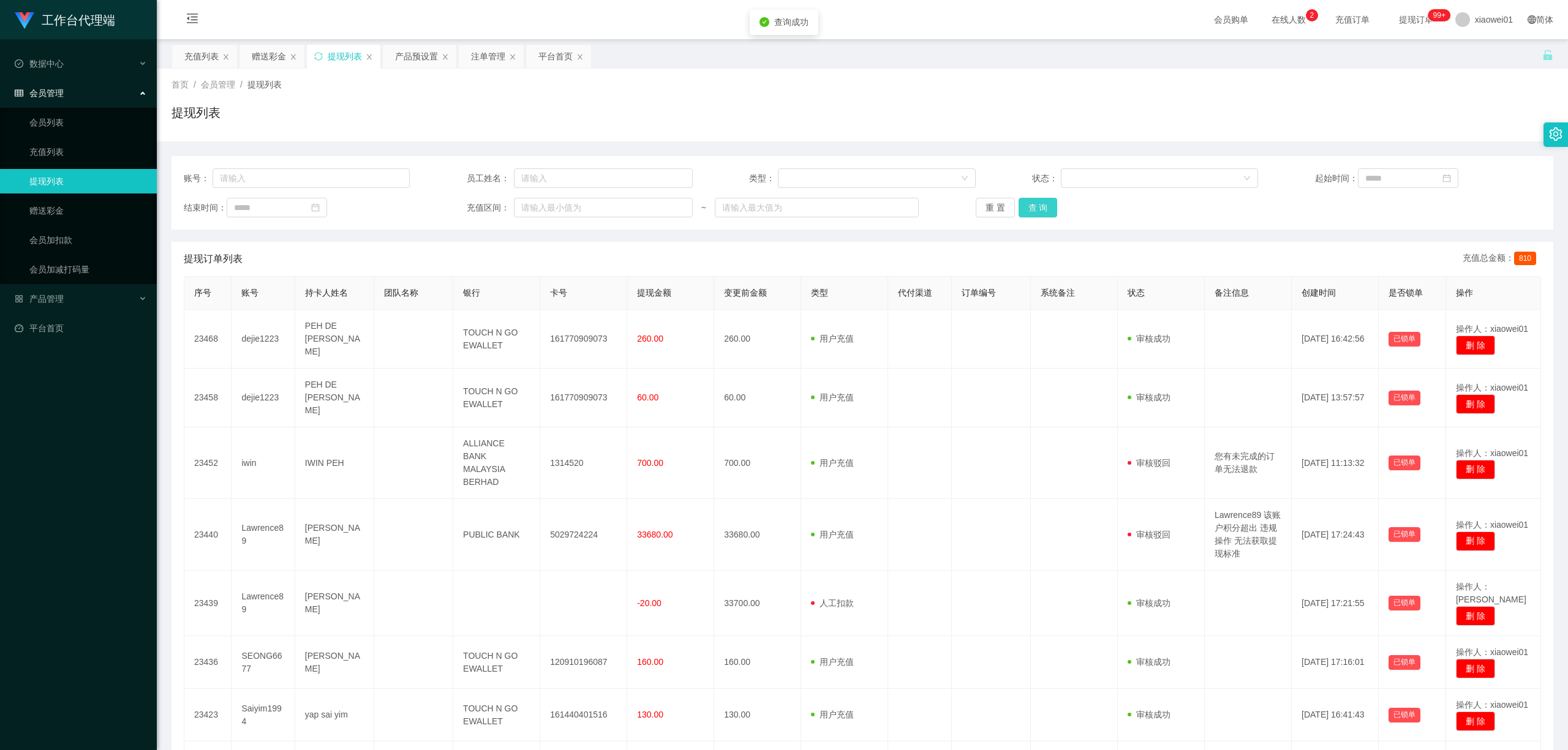
click at [1043, 216] on button "查 询" at bounding box center [1038, 208] width 39 height 20
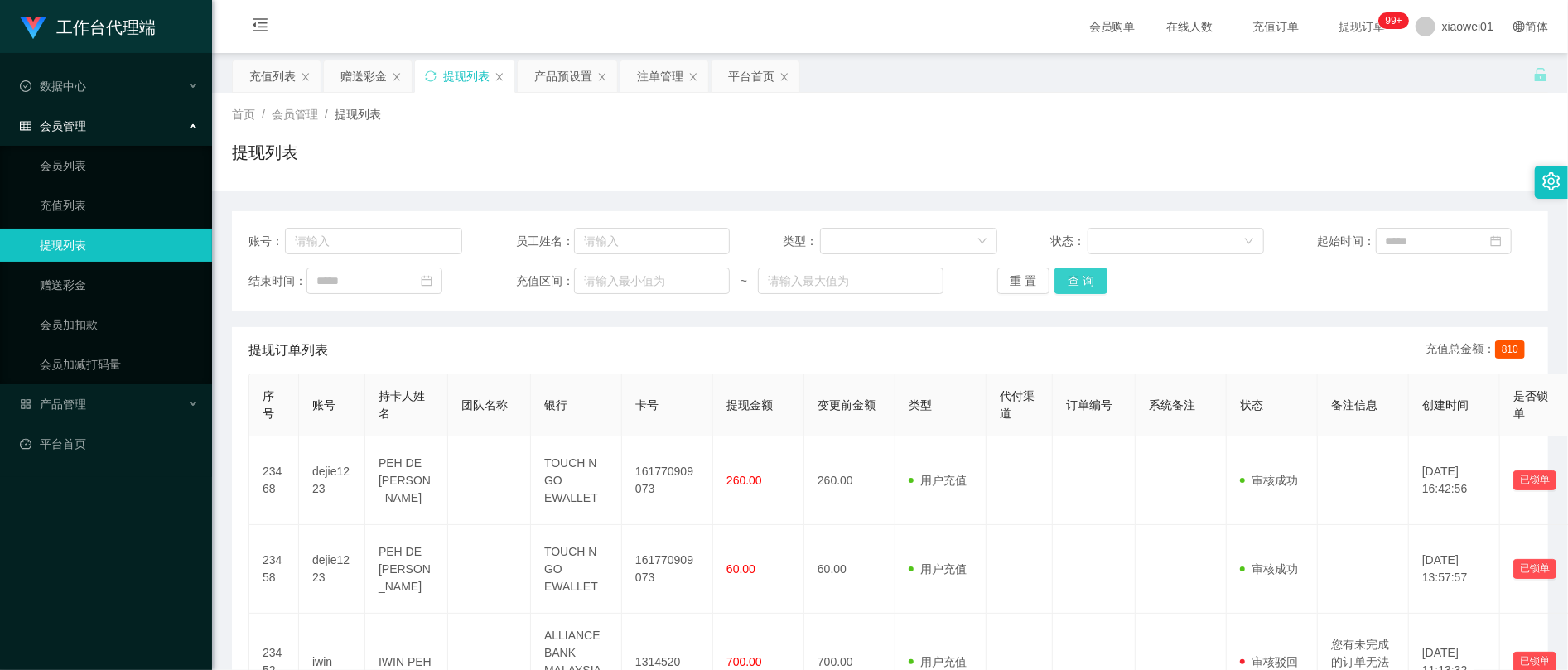
click at [1071, 292] on button "查 询" at bounding box center [1080, 281] width 53 height 27
click at [1071, 282] on button "查 询" at bounding box center [1080, 281] width 53 height 27
click at [1081, 281] on button "查 询" at bounding box center [1080, 281] width 53 height 27
click at [1081, 281] on div "重 置 查 询" at bounding box center [1104, 281] width 214 height 27
click at [252, 18] on icon "图标: menu-fold" at bounding box center [259, 24] width 16 height 16
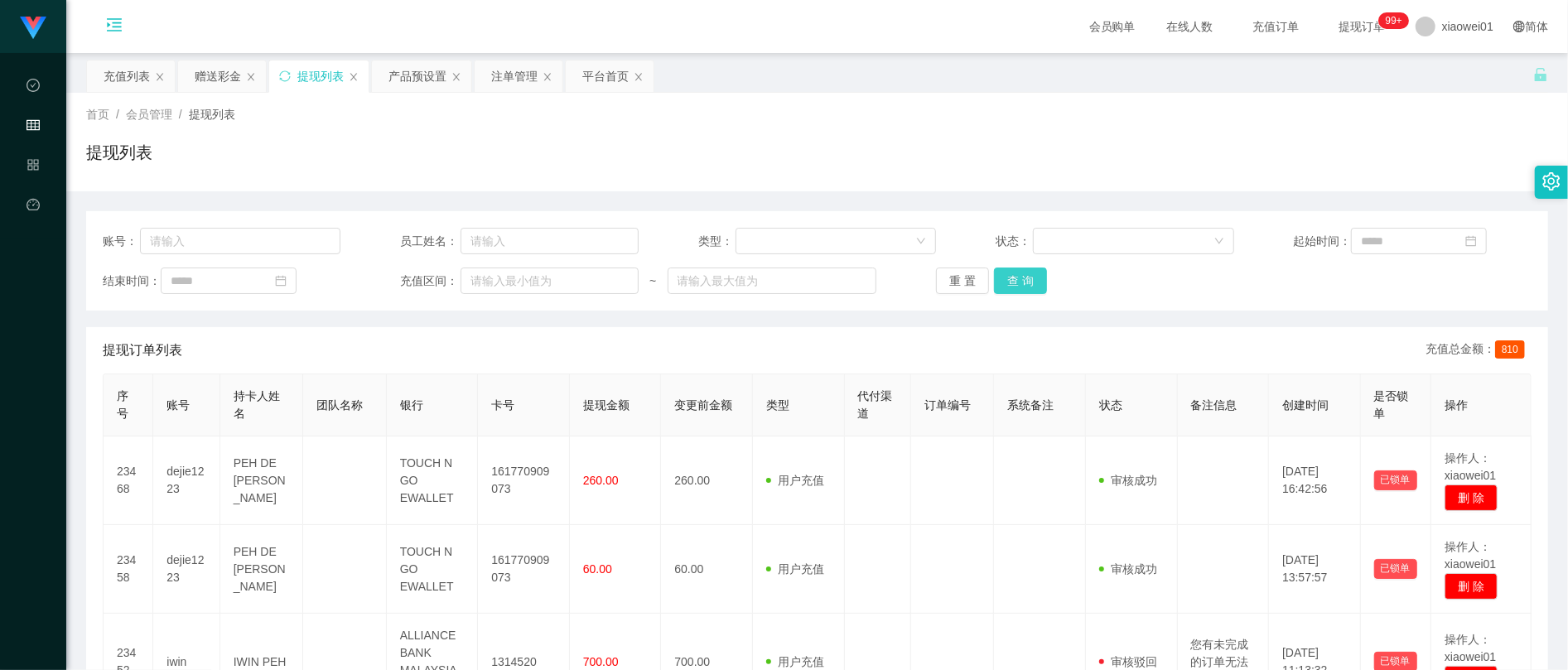
click at [1034, 279] on button "查 询" at bounding box center [1020, 281] width 53 height 27
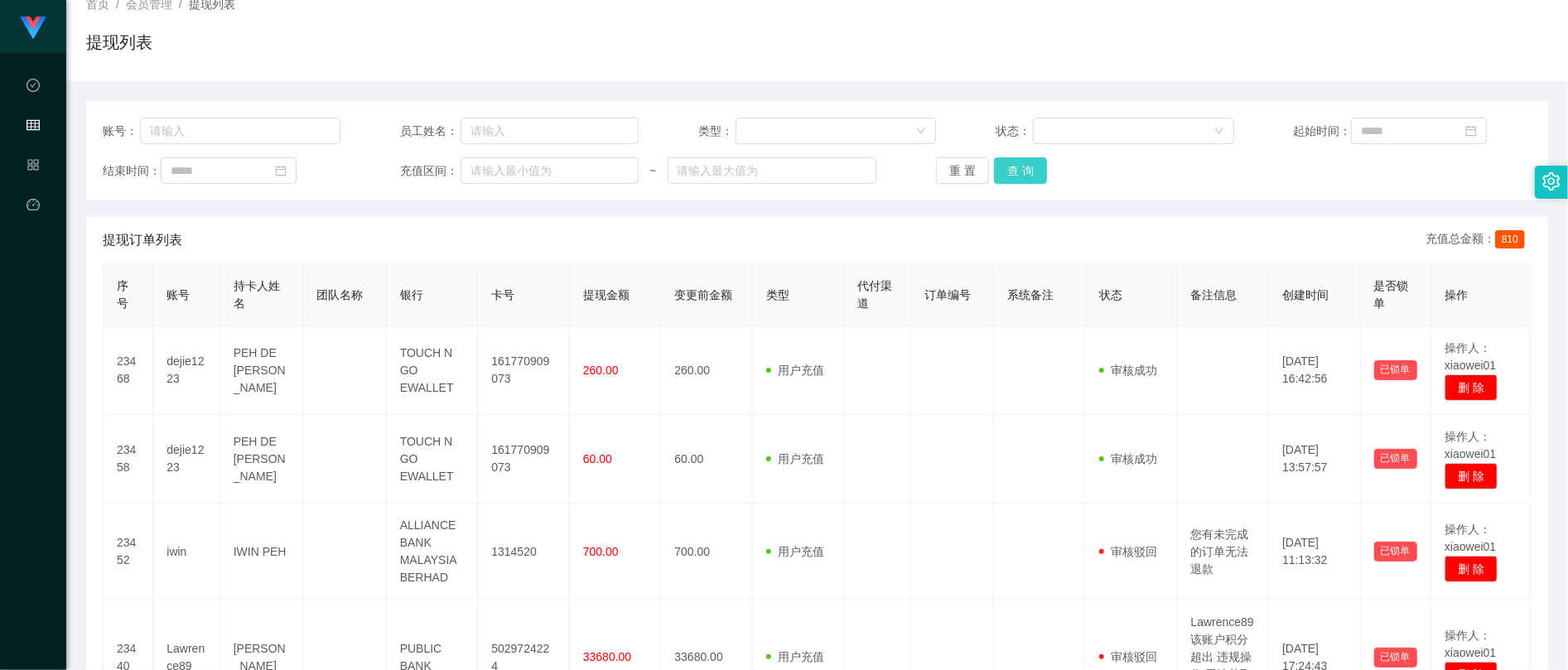
scroll to position [110, 0]
click at [1007, 183] on button "查 询" at bounding box center [1020, 171] width 53 height 27
click at [999, 180] on button "查 询" at bounding box center [1020, 171] width 53 height 27
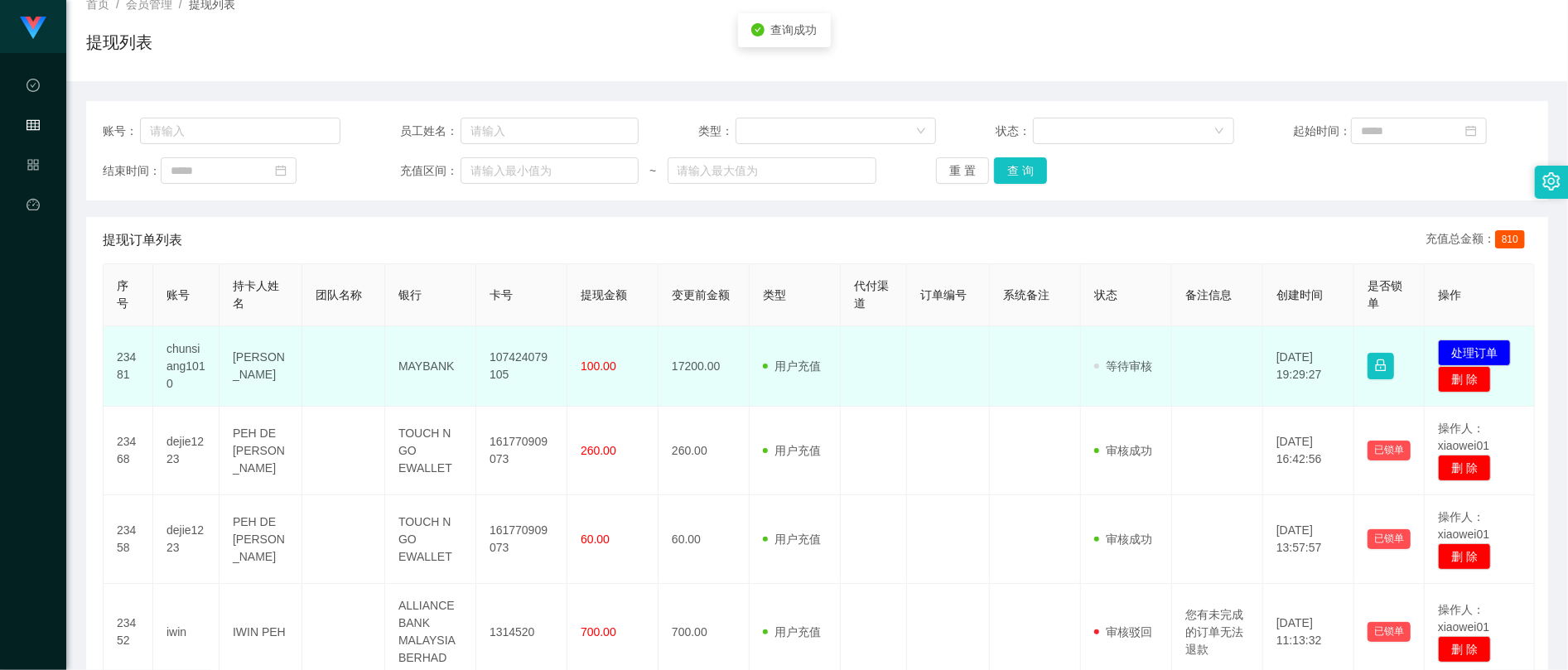
click at [408, 368] on td "MAYBANK" at bounding box center [430, 367] width 91 height 81
click at [689, 354] on td "17200.00" at bounding box center [704, 367] width 91 height 81
click at [690, 354] on td "17200.00" at bounding box center [704, 367] width 91 height 81
click at [1462, 343] on button "处理订单" at bounding box center [1475, 353] width 73 height 27
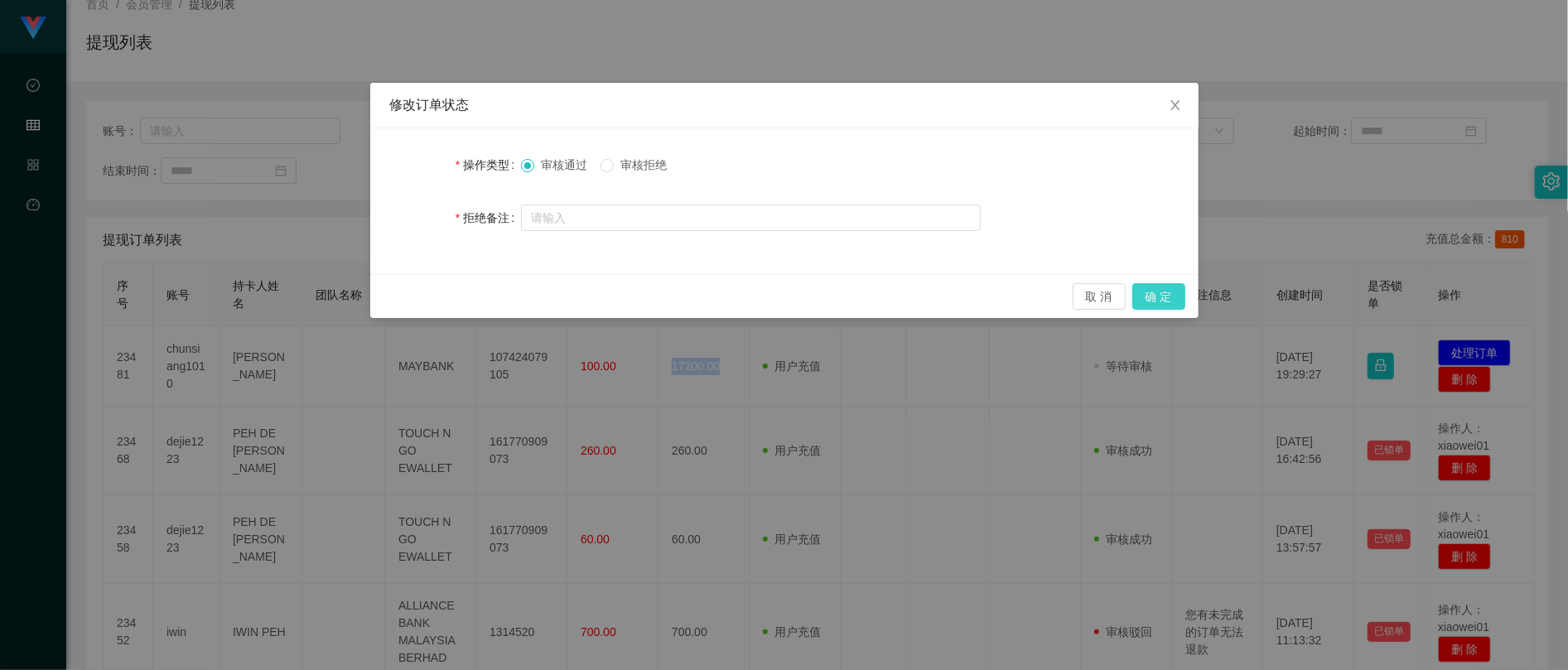
click at [1168, 297] on button "确 定" at bounding box center [1158, 297] width 53 height 27
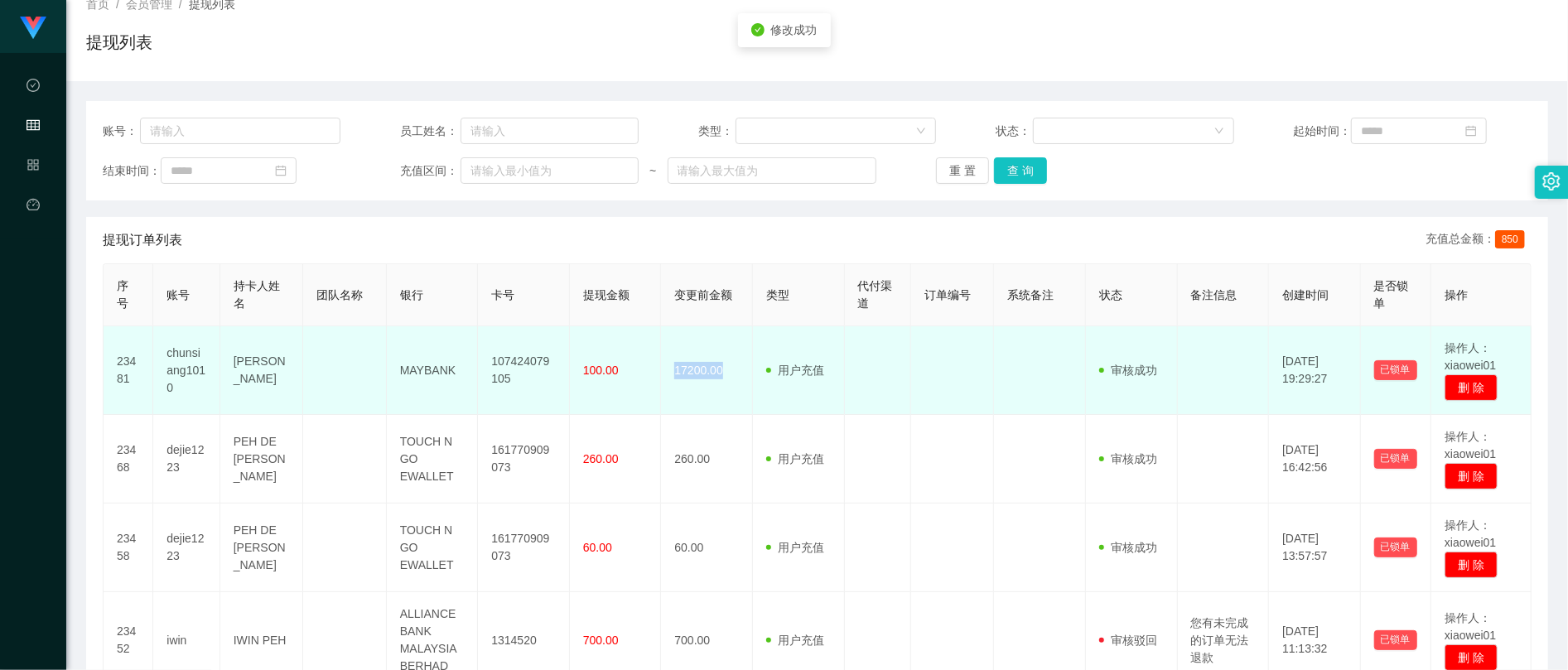
click at [704, 372] on td "17200.00" at bounding box center [707, 371] width 92 height 88
click at [519, 361] on td "107424079105" at bounding box center [524, 371] width 92 height 88
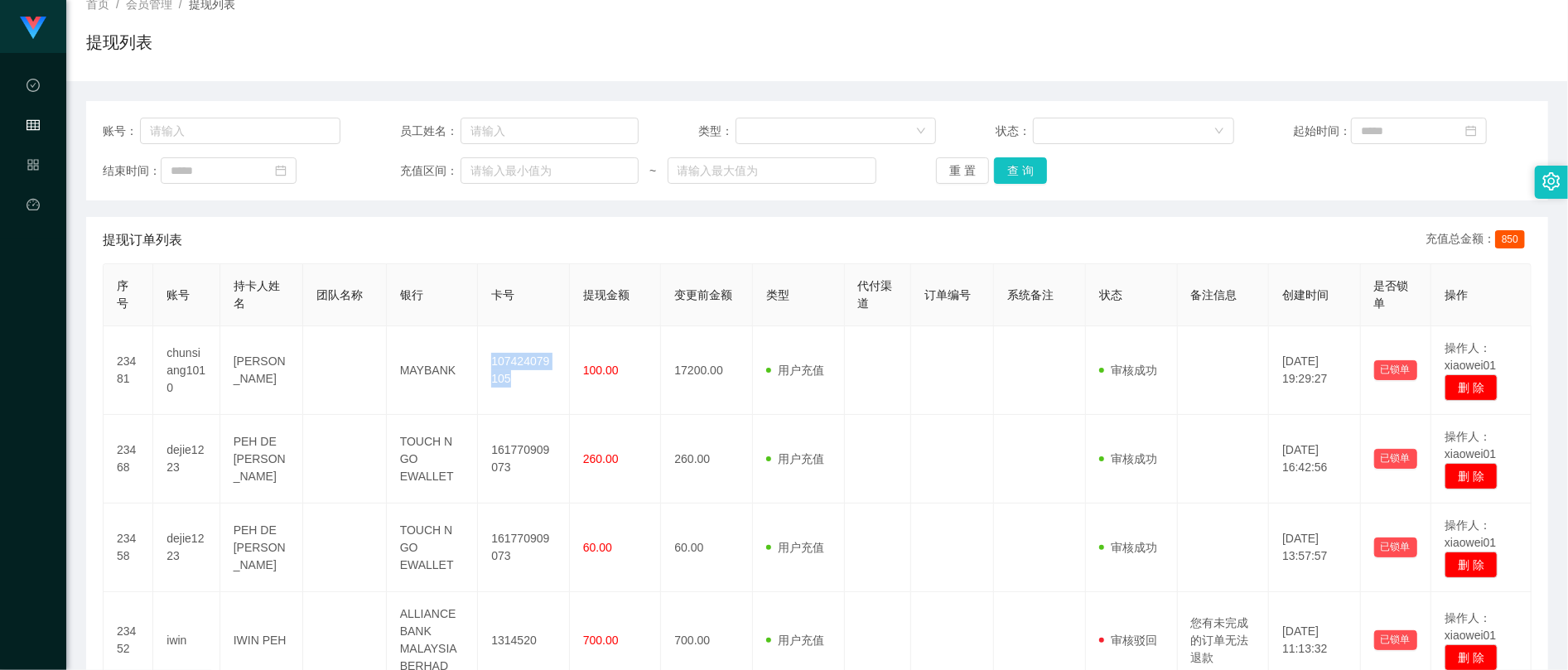
copy td "107424079105"
click at [1028, 183] on button "查 询" at bounding box center [1020, 171] width 53 height 27
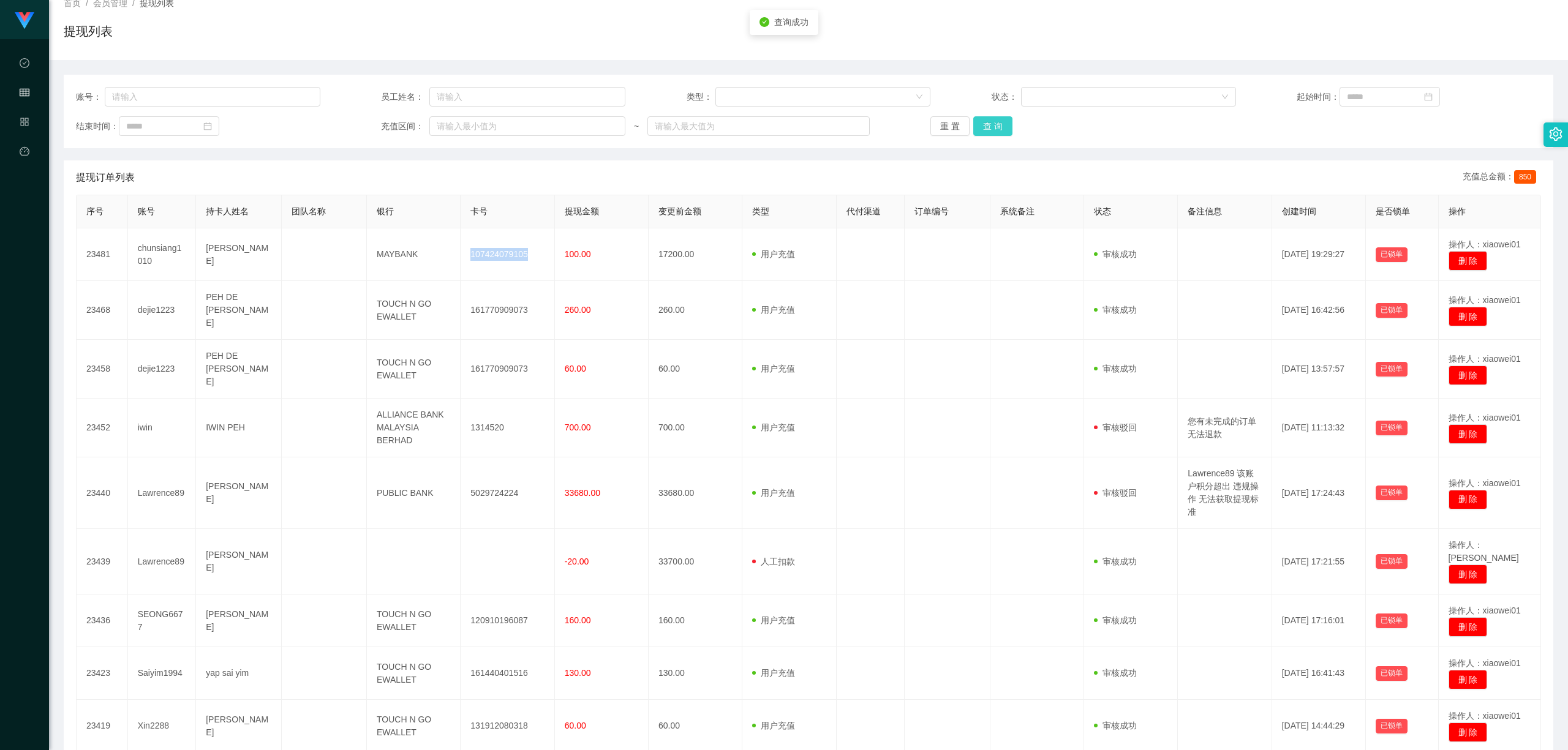
click at [989, 128] on button "查 询" at bounding box center [992, 126] width 39 height 20
click at [989, 130] on button "查 询" at bounding box center [992, 126] width 39 height 20
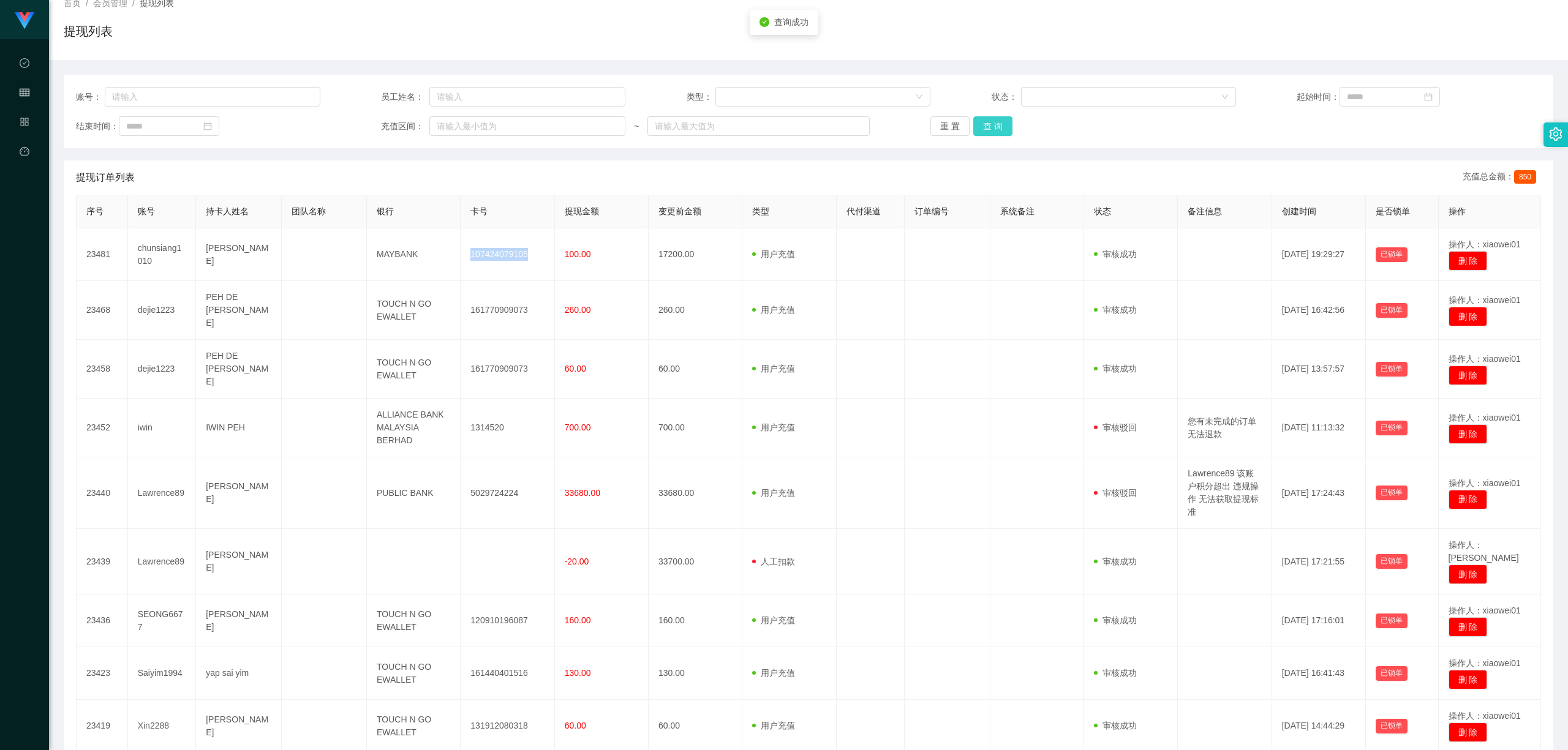
click at [989, 130] on button "查 询" at bounding box center [992, 126] width 39 height 20
click at [988, 130] on button "查 询" at bounding box center [992, 126] width 39 height 20
click at [988, 131] on button "查 询" at bounding box center [992, 126] width 39 height 20
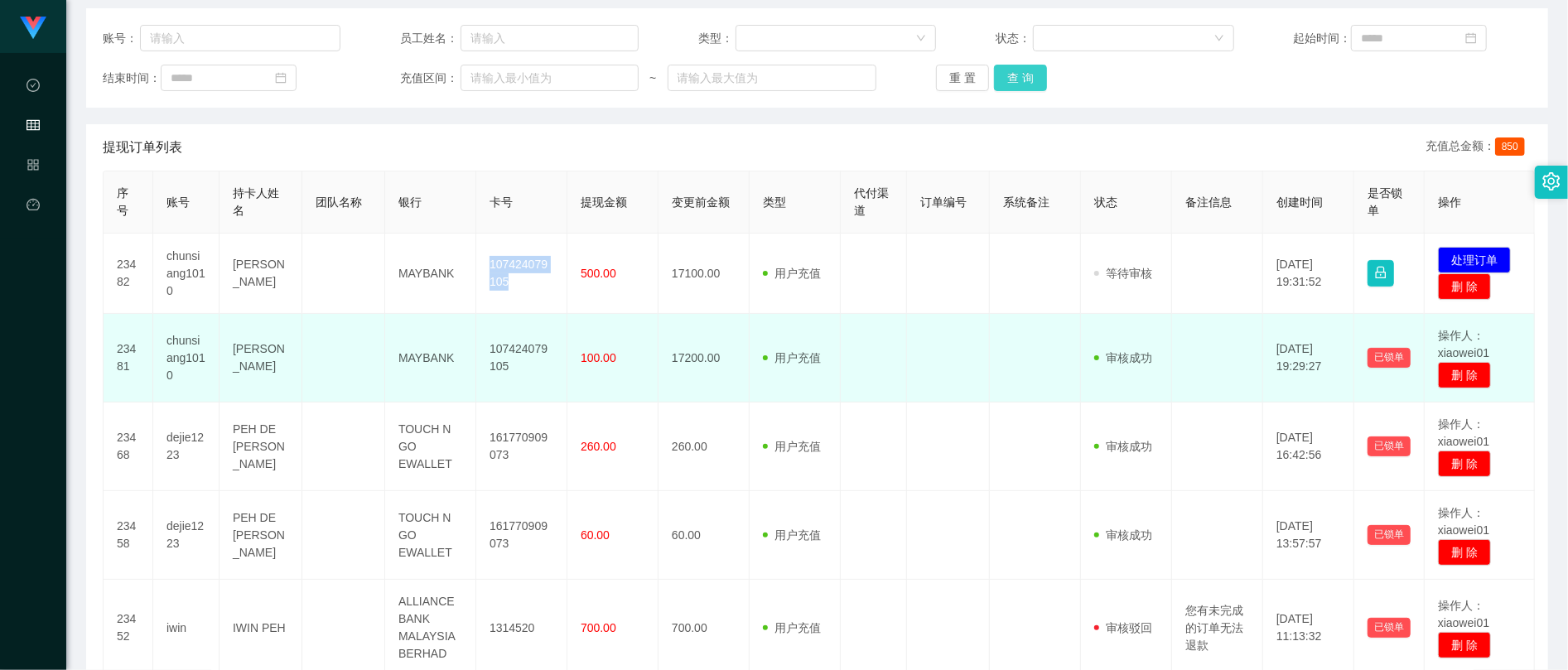
scroll to position [220, 0]
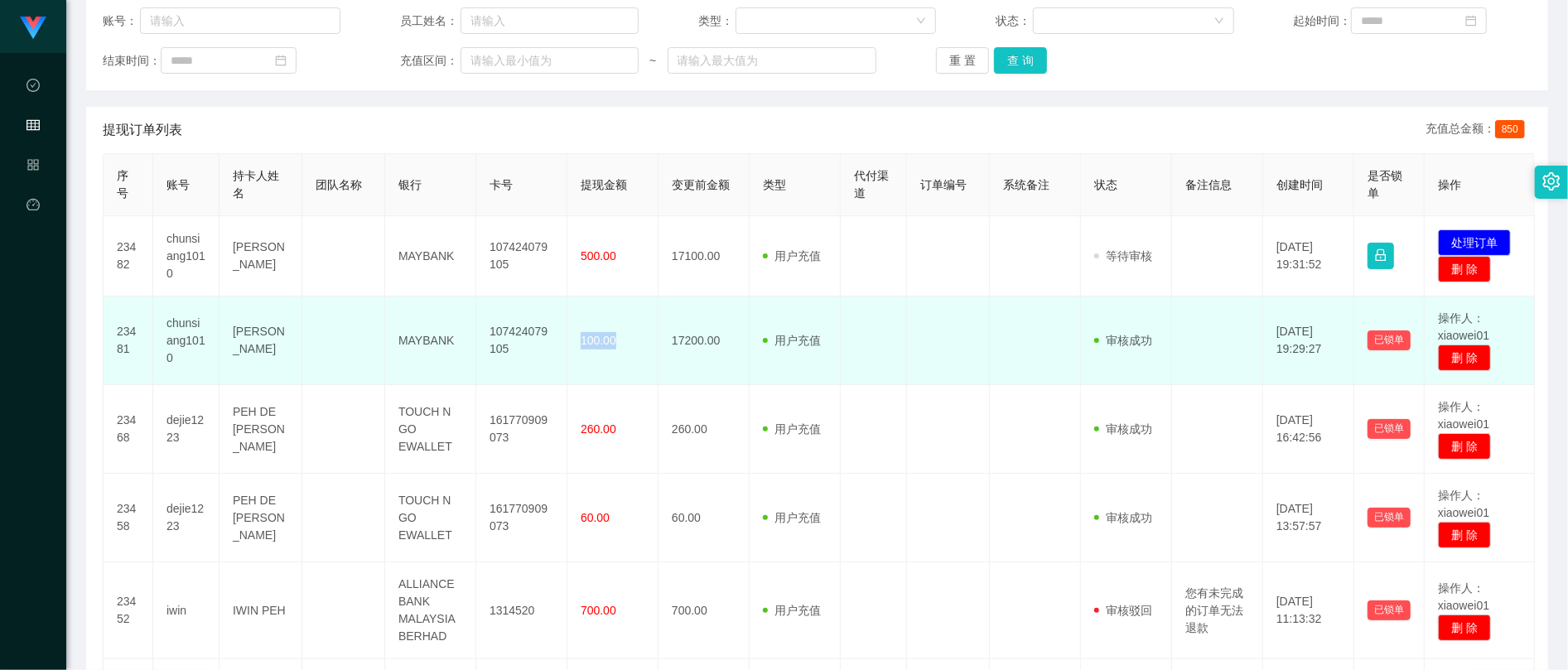
drag, startPoint x: 580, startPoint y: 331, endPoint x: 614, endPoint y: 335, distance: 34.2
click at [613, 335] on td "100.00" at bounding box center [613, 341] width 91 height 88
click at [505, 328] on td "107424079105" at bounding box center [521, 341] width 91 height 88
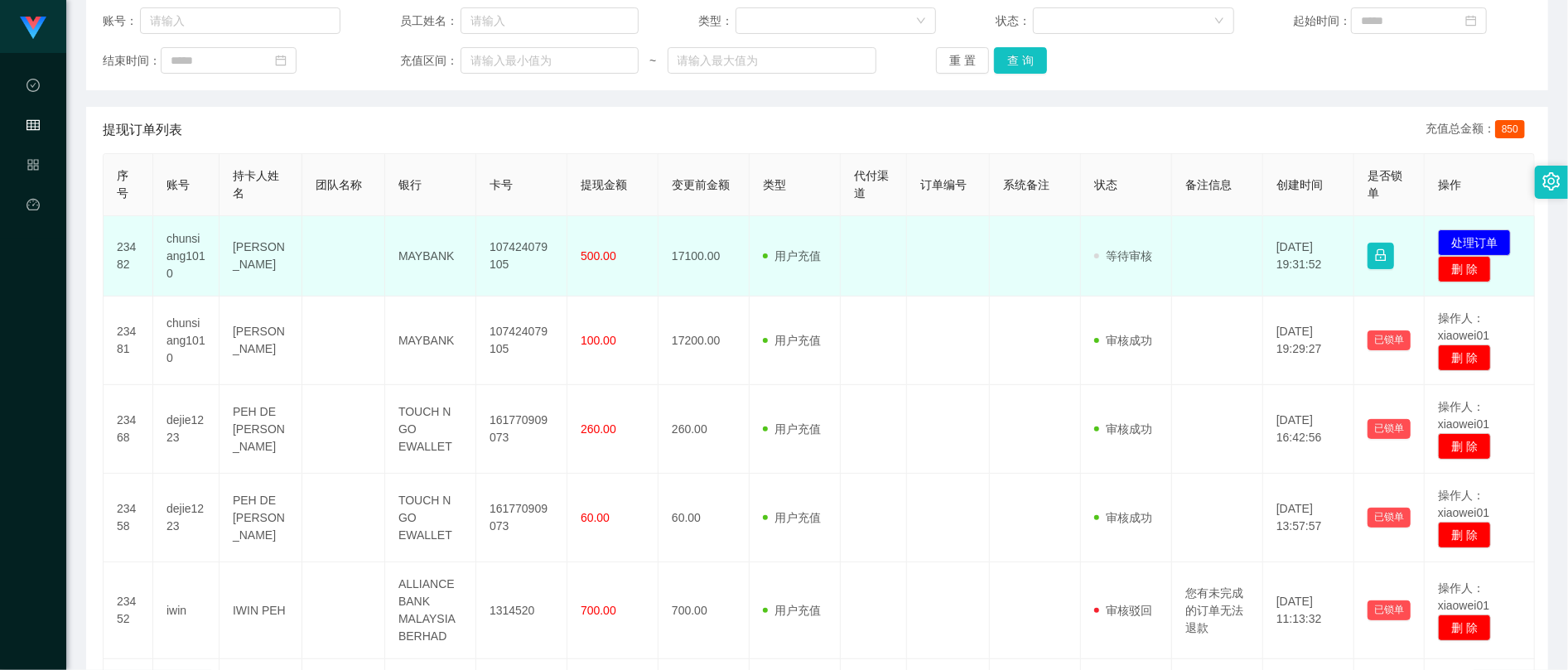
click at [492, 251] on td "107424079105" at bounding box center [521, 256] width 91 height 81
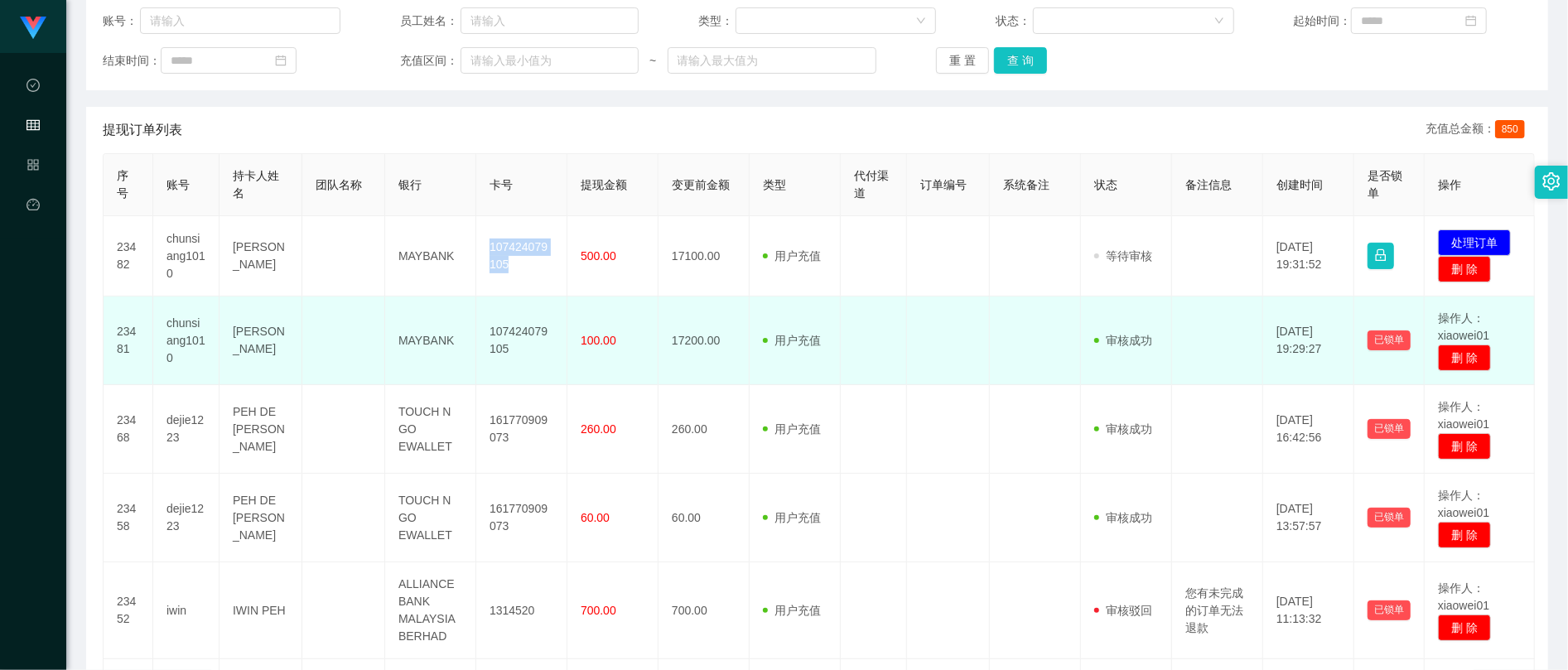
copy td "107424079105"
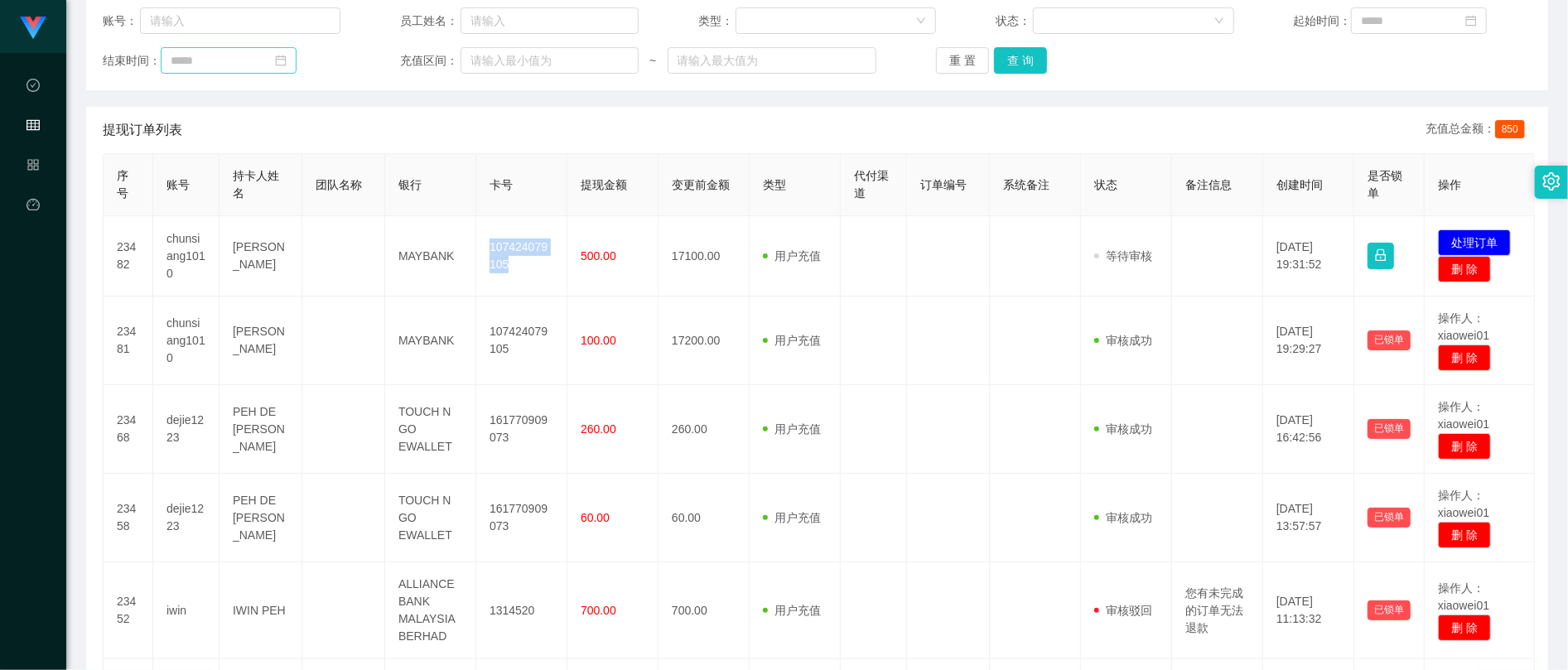
scroll to position [0, 0]
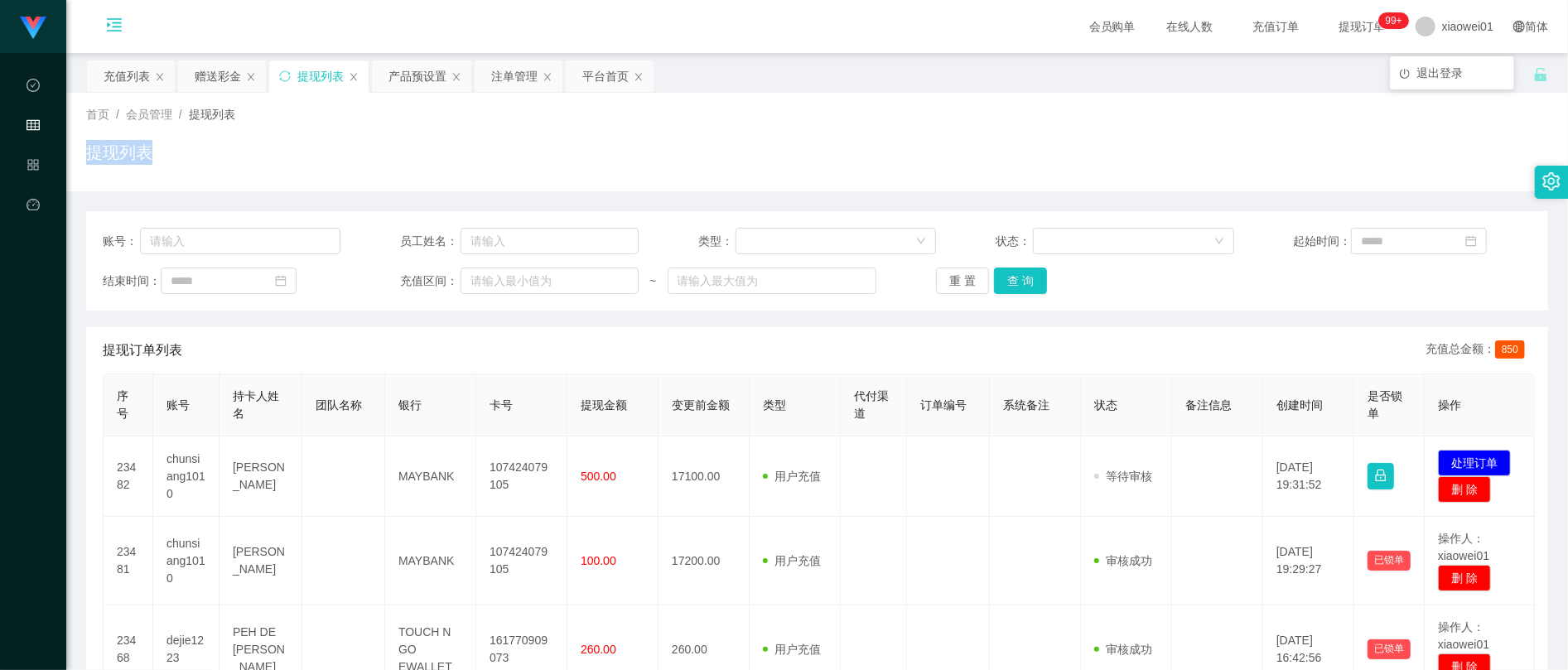
drag, startPoint x: 1488, startPoint y: 123, endPoint x: 1512, endPoint y: 60, distance: 67.4
click at [1489, 124] on div "首页 / 会员管理 / 提现列表 / 提现列表" at bounding box center [817, 141] width 1462 height 72
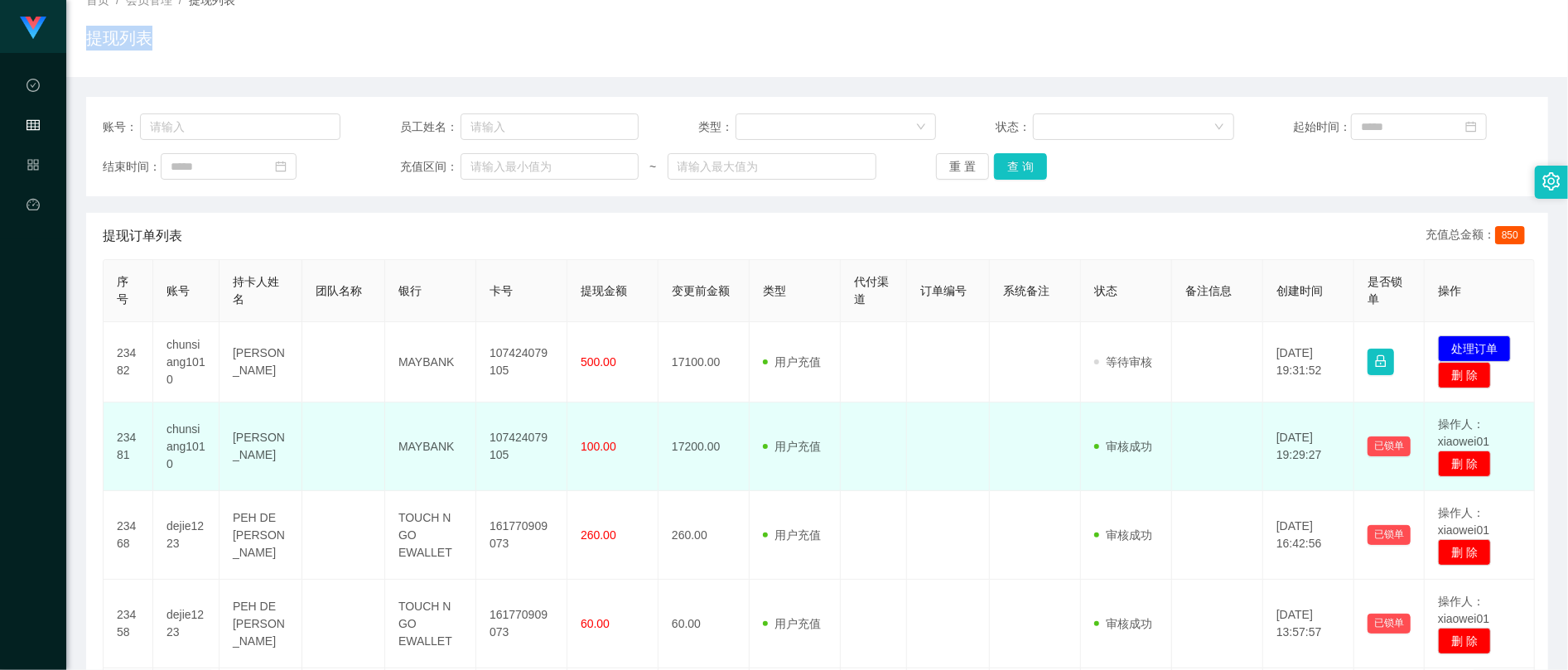
scroll to position [220, 0]
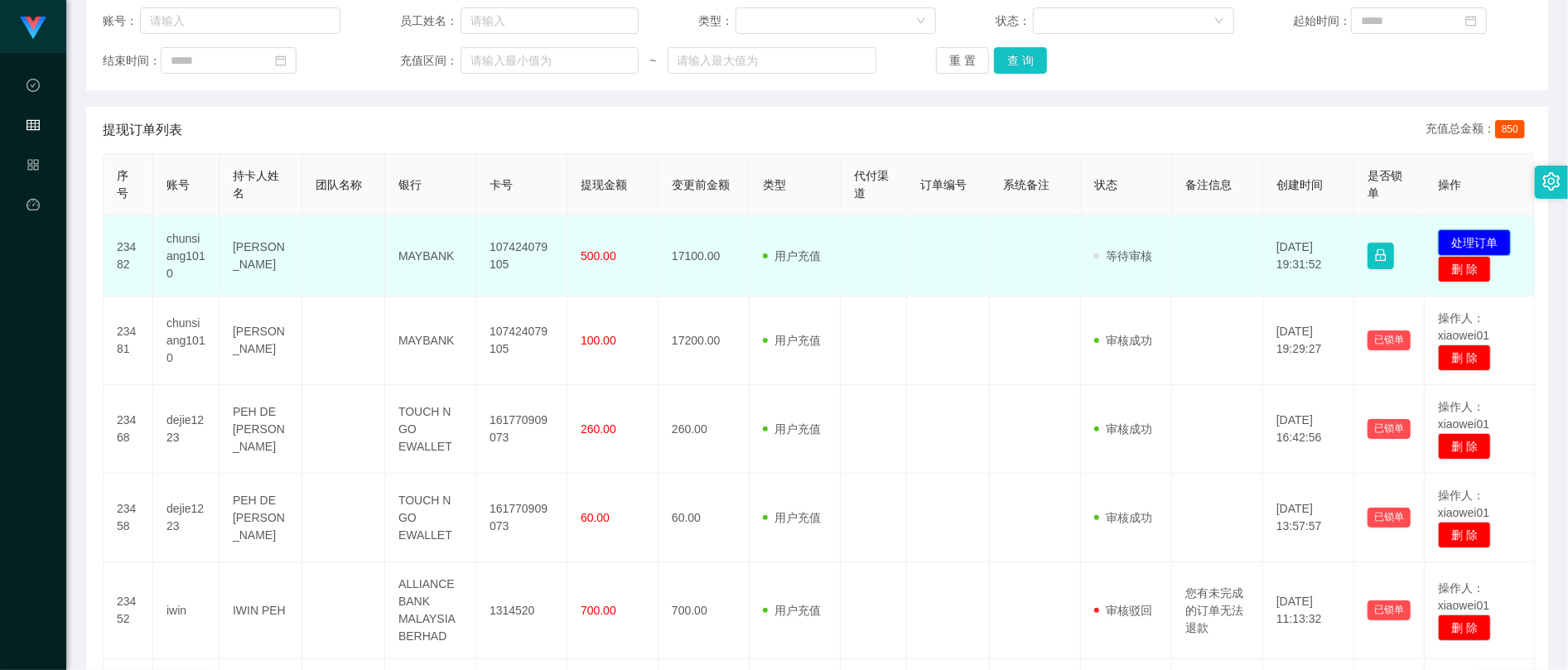
click at [1491, 235] on button "处理订单" at bounding box center [1475, 243] width 73 height 27
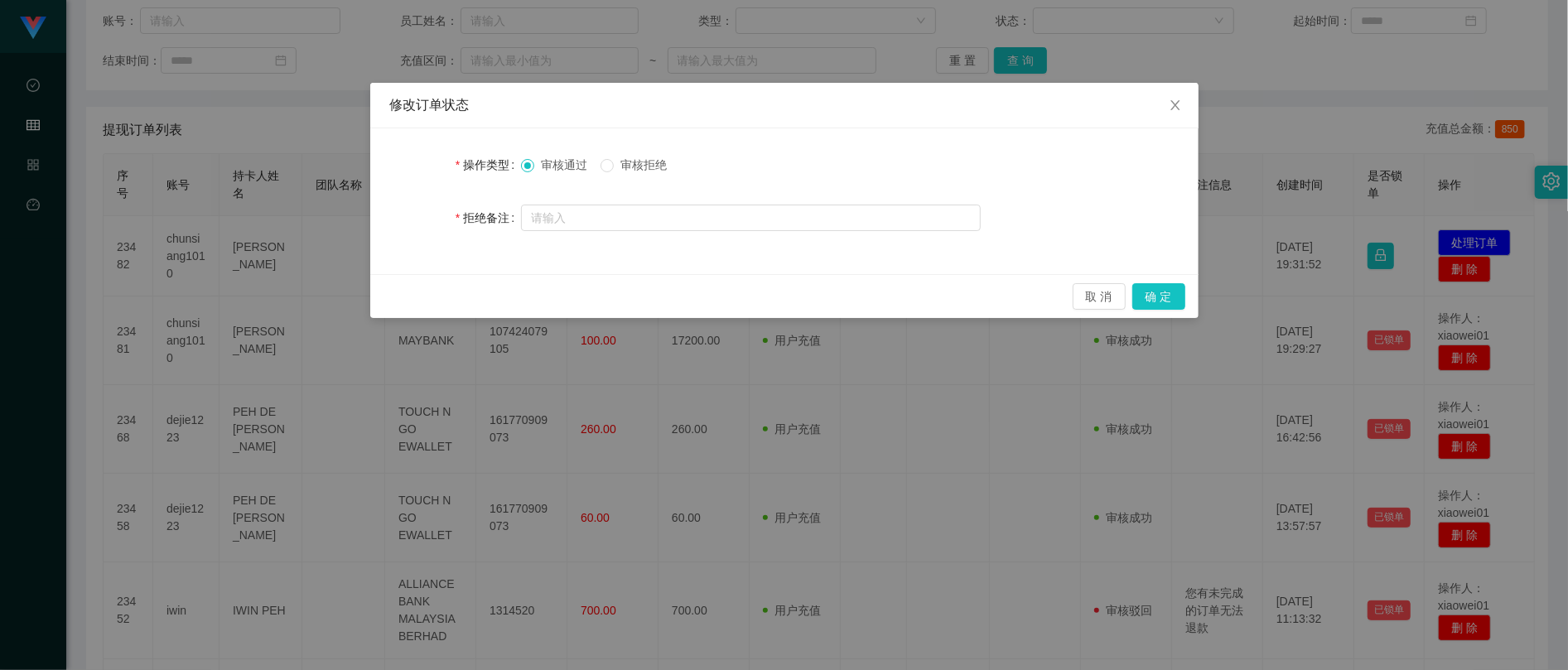
click at [635, 164] on span "审核拒绝" at bounding box center [643, 165] width 60 height 13
click at [642, 206] on input "text" at bounding box center [751, 218] width 460 height 27
paste input "您的提款未按规定顺序提交。根据监管要求，必须立即对冲。请在收到此通知后的24小时内完成指定的对冲操作，以免账户被冻结。对冲金额为您账户余额的60%（RM111…"
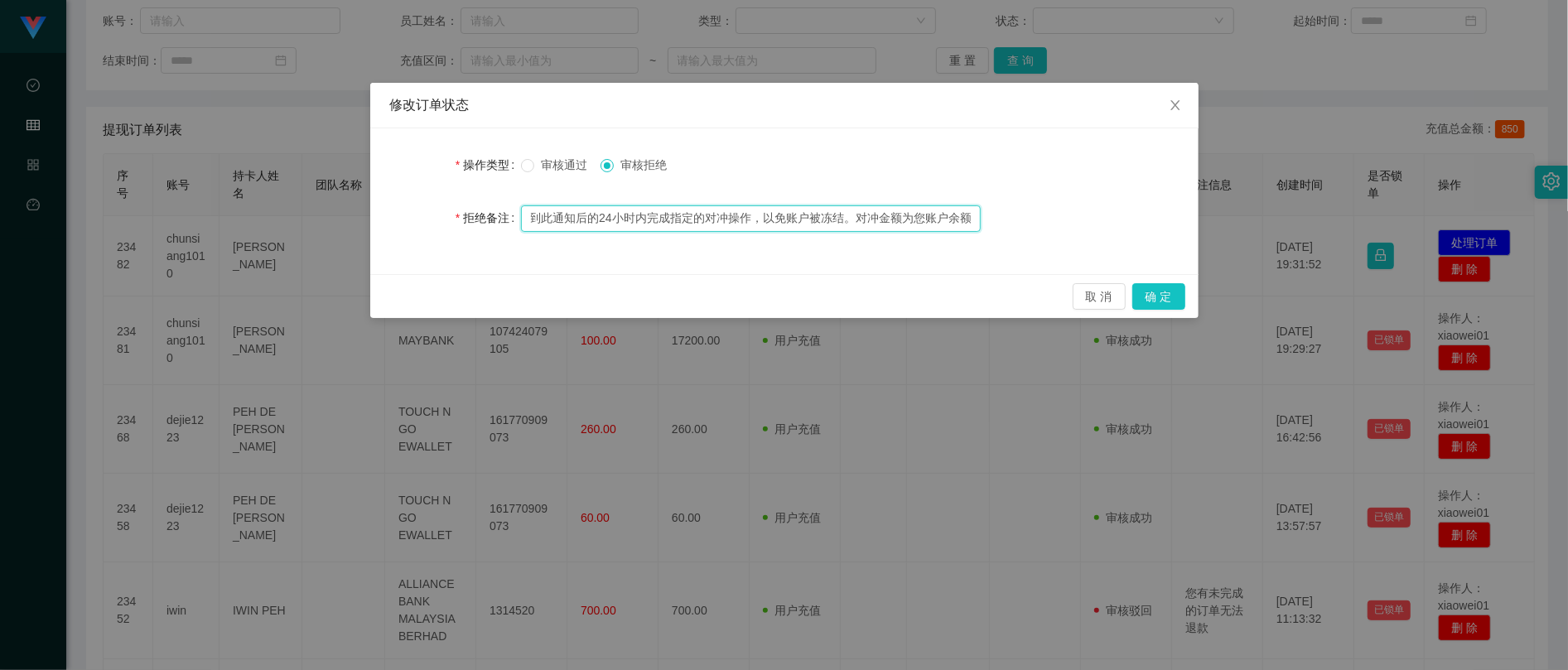
scroll to position [0, 0]
drag, startPoint x: 679, startPoint y: 216, endPoint x: 424, endPoint y: 208, distance: 255.1
click at [424, 208] on div "拒绝备注 您的提款未按规定顺序提交。根据监管要求，必须立即对冲。请在收到此通知后的24小时内完成指定的对冲操作，以免账户被冻结。对冲金额为您账户余额的60%（…" at bounding box center [784, 218] width 788 height 34
click at [634, 217] on input "您的提款未按规定顺序提交。根据监管要求，必须立即对冲。请在收到此通知后的24小时内完成指定的对冲操作，以免账户被冻结。对冲金额为您账户余额的60%（RM111…" at bounding box center [751, 219] width 460 height 27
click at [647, 215] on input "您的提款未按规定顺序提交。根据监管要求，必须立即对冲。请在收到此通知后的24小时内完成指定的对冲操作，以免账户被冻结。对冲金额为您账户余额的60%（RM111…" at bounding box center [751, 219] width 460 height 27
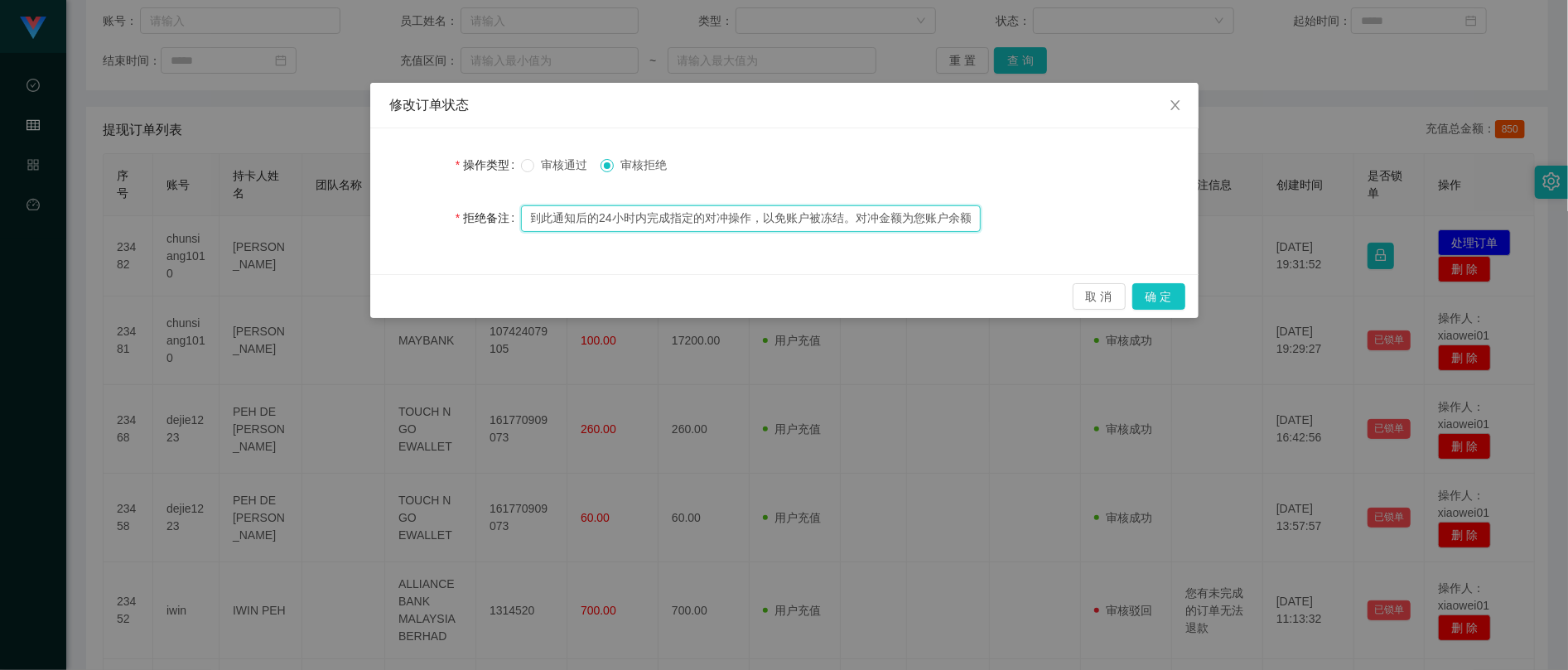
drag, startPoint x: 701, startPoint y: 220, endPoint x: 959, endPoint y: 219, distance: 258.0
click at [964, 219] on input "您的提款未按规定顺序提交。根据监管要求，必须立即对冲。请在收到此通知后的24小时内完成指定的对冲操作，以免账户被冻结。对冲金额为您账户余额的60%（RM111…" at bounding box center [751, 219] width 460 height 27
click at [743, 230] on input "您的提款未按规定顺序提交。根据监管要求，必须立即对冲。请在收到此通知后的24小时内完成指定的对冲操作，以免账户被冻结。对冲金额为您账户余额的60%（RM111…" at bounding box center [751, 219] width 460 height 27
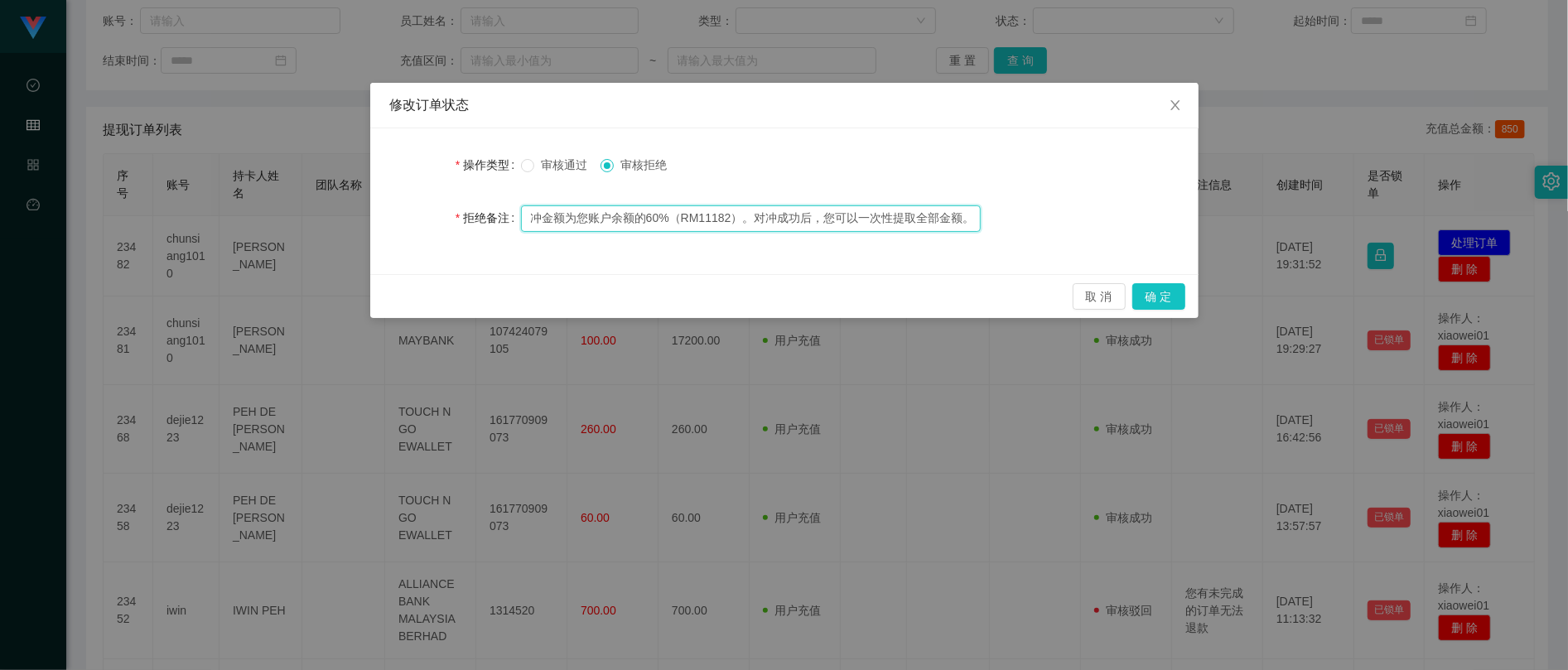
drag, startPoint x: 734, startPoint y: 223, endPoint x: 882, endPoint y: 205, distance: 149.1
click at [975, 207] on input "您的提款未按规定顺序提交。根据监管要求，必须立即对冲。请在收到此通知后的24小时内完成指定的对冲操作，以免账户被冻结。对冲金额为您账户余额的60%（RM111…" at bounding box center [751, 219] width 460 height 27
click at [752, 219] on input "您的提款未按规定顺序提交。根据监管要求，必须立即对冲。请在收到此通知后的24小时内完成指定的对冲操作，以免账户被冻结。对冲金额为您账户余额的60%（RM111…" at bounding box center [751, 219] width 460 height 27
click at [708, 217] on input "您的提款未按规定顺序提交。根据监管要求，必须立即对冲。请在收到此通知后的24小时内完成指定的对冲操作，以免账户被冻结。对冲金额为您账户余额的60%（RM111…" at bounding box center [751, 219] width 460 height 27
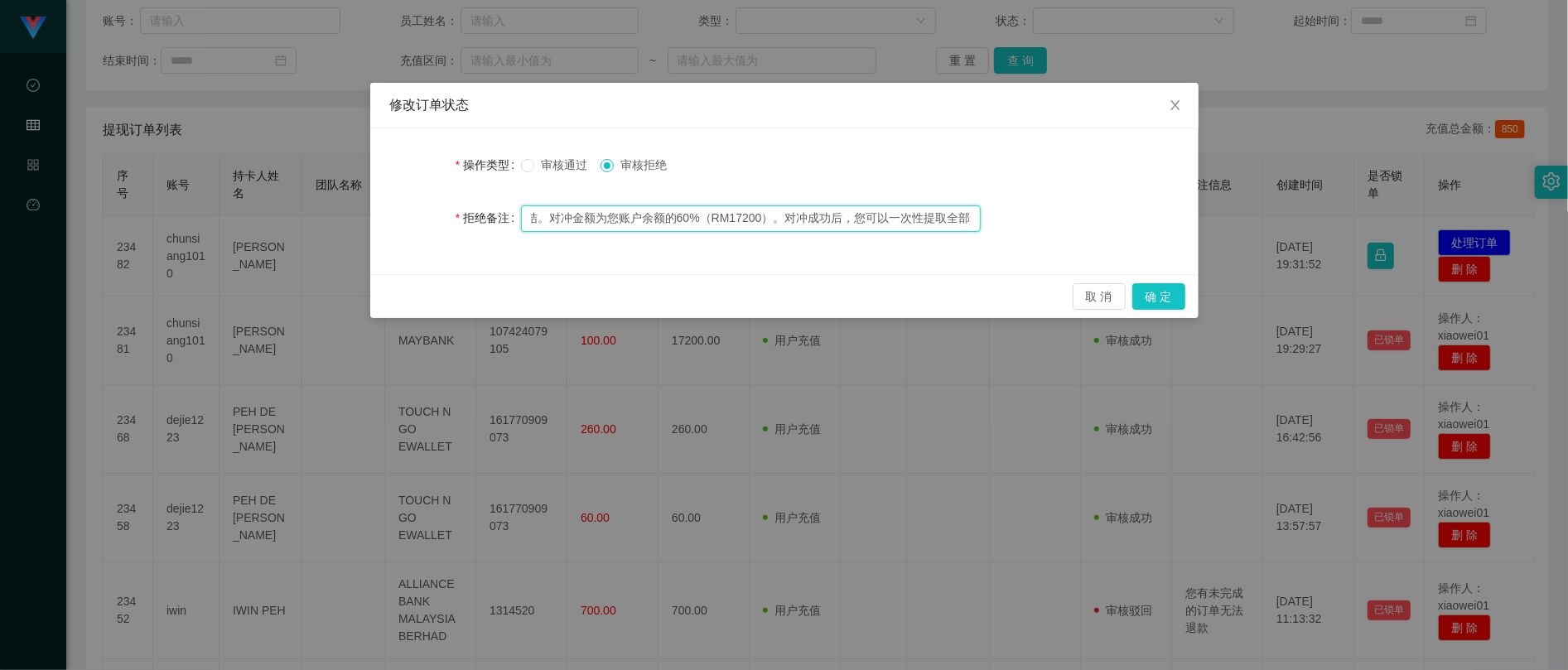
click at [683, 222] on input "您的提款未按规定顺序提交。根据监管要求，必须立即对冲。请在收到此通知后的24小时内完成指定的对冲操作，以免账户被冻结。对冲金额为您账户余额的60%（RM172…" at bounding box center [751, 219] width 460 height 27
type input "您的提款未按规定顺序提交。根据监管要求，必须立即对冲。请在收到此通知后的24小时内完成指定的对冲操作，以免账户被冻结。对冲金额为您账户余额的100%（RM17…"
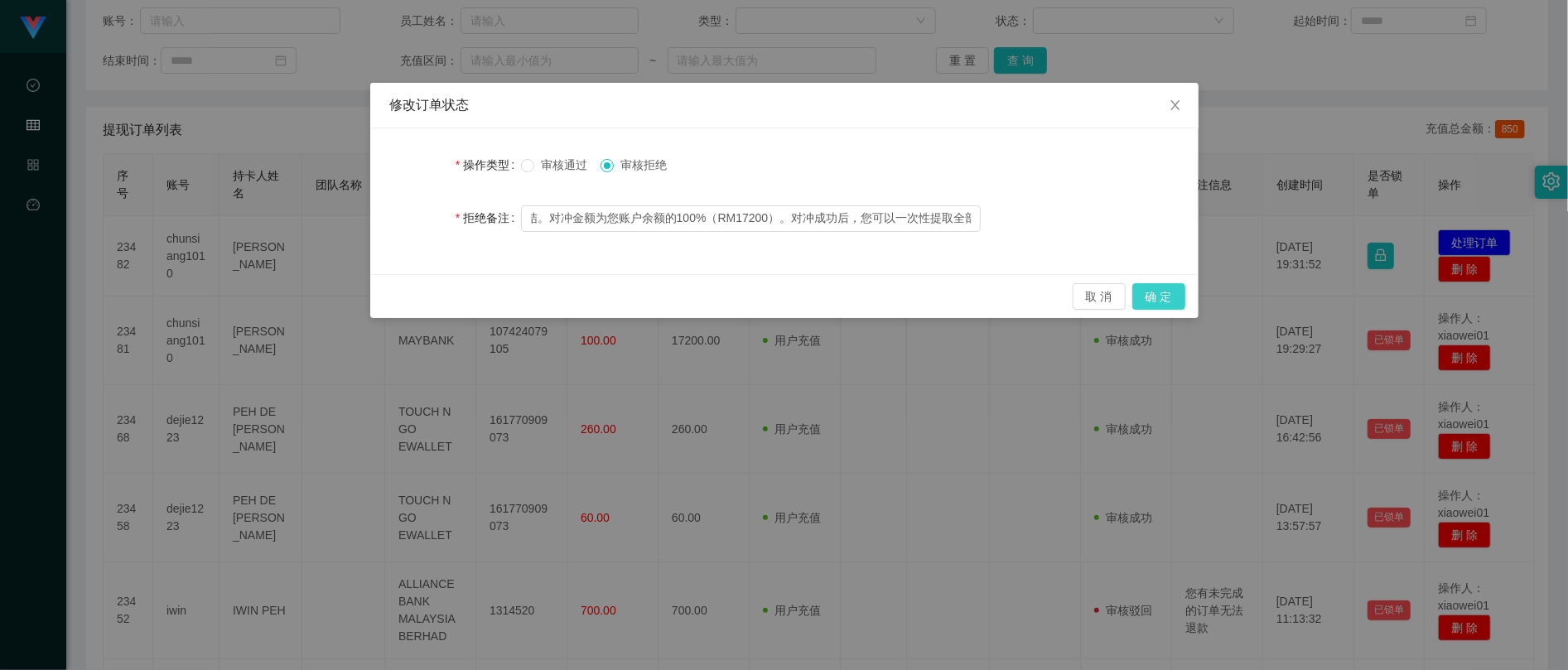
click at [1170, 301] on button "确 定" at bounding box center [1158, 297] width 53 height 27
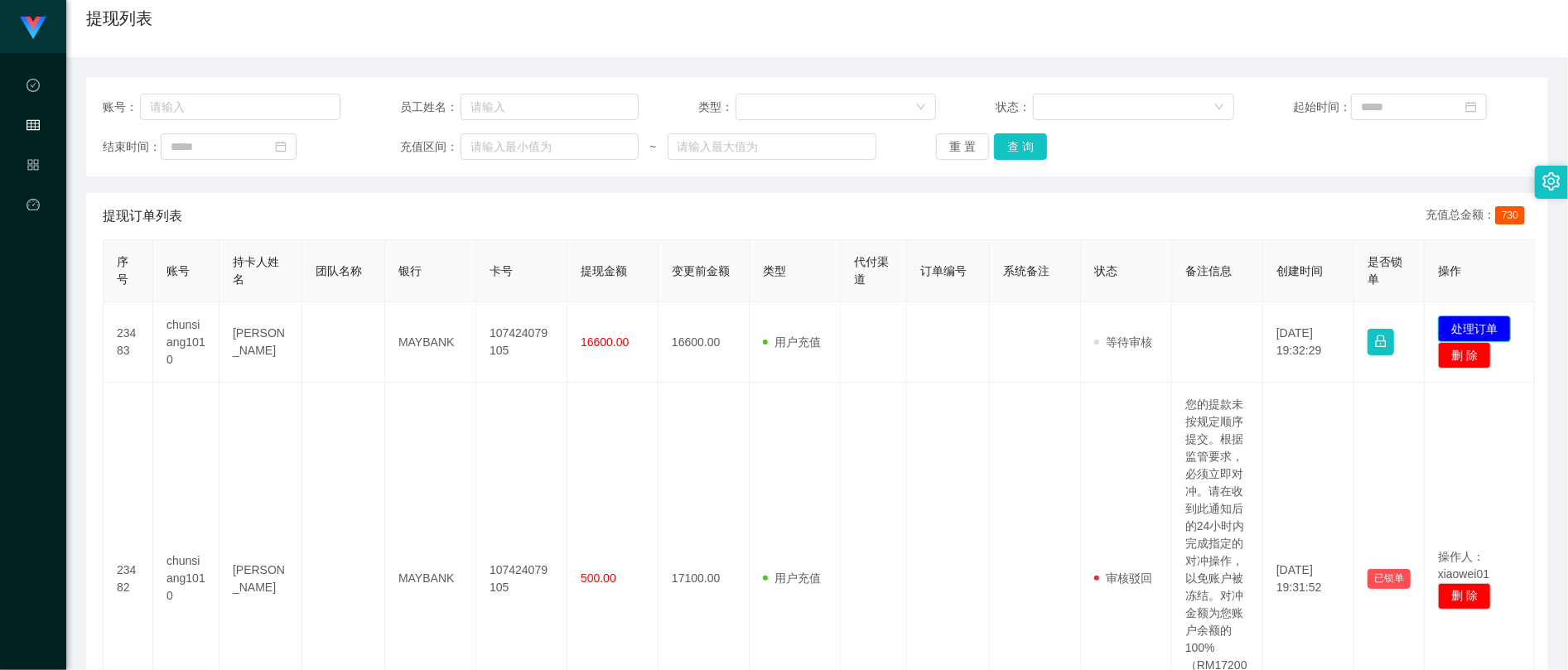
scroll to position [110, 0]
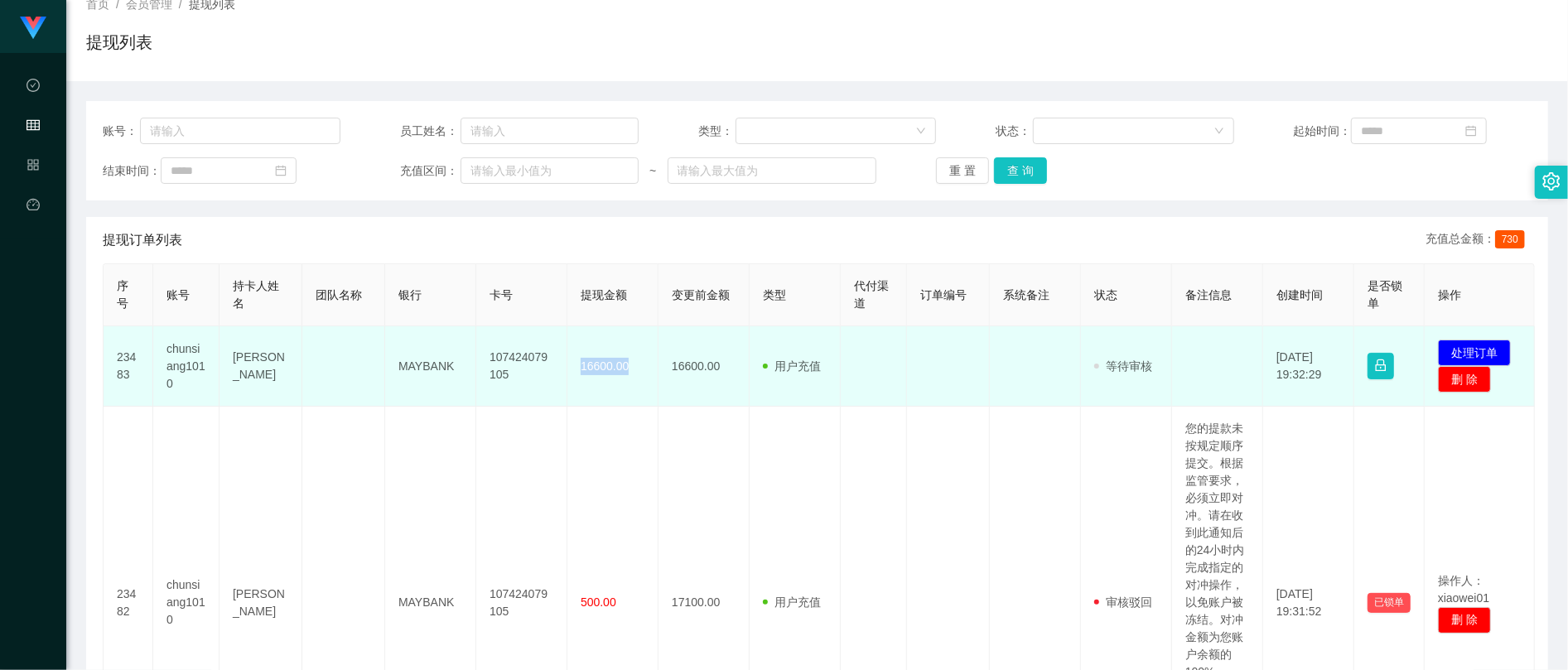
drag, startPoint x: 580, startPoint y: 359, endPoint x: 653, endPoint y: 358, distance: 73.0
click at [653, 358] on td "16600.00" at bounding box center [613, 367] width 91 height 81
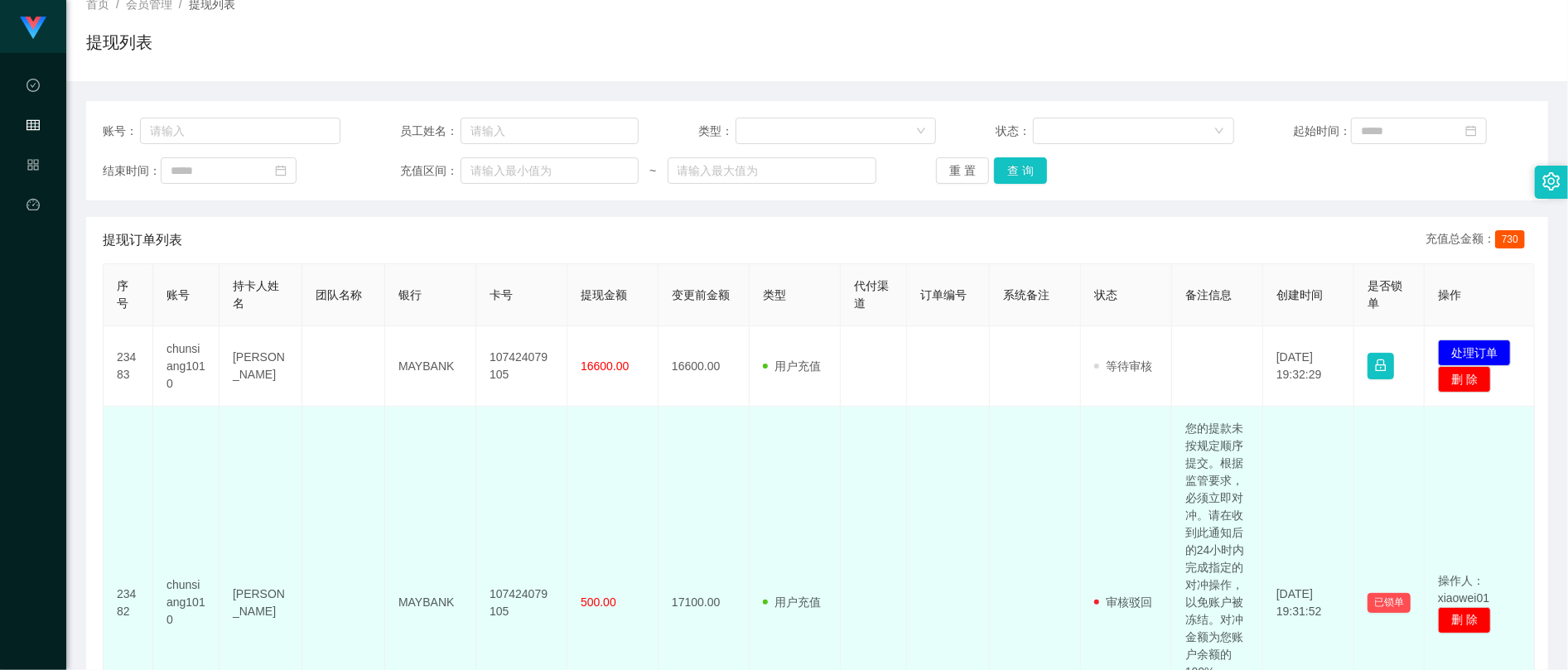
click at [642, 432] on td "500.00" at bounding box center [613, 603] width 91 height 393
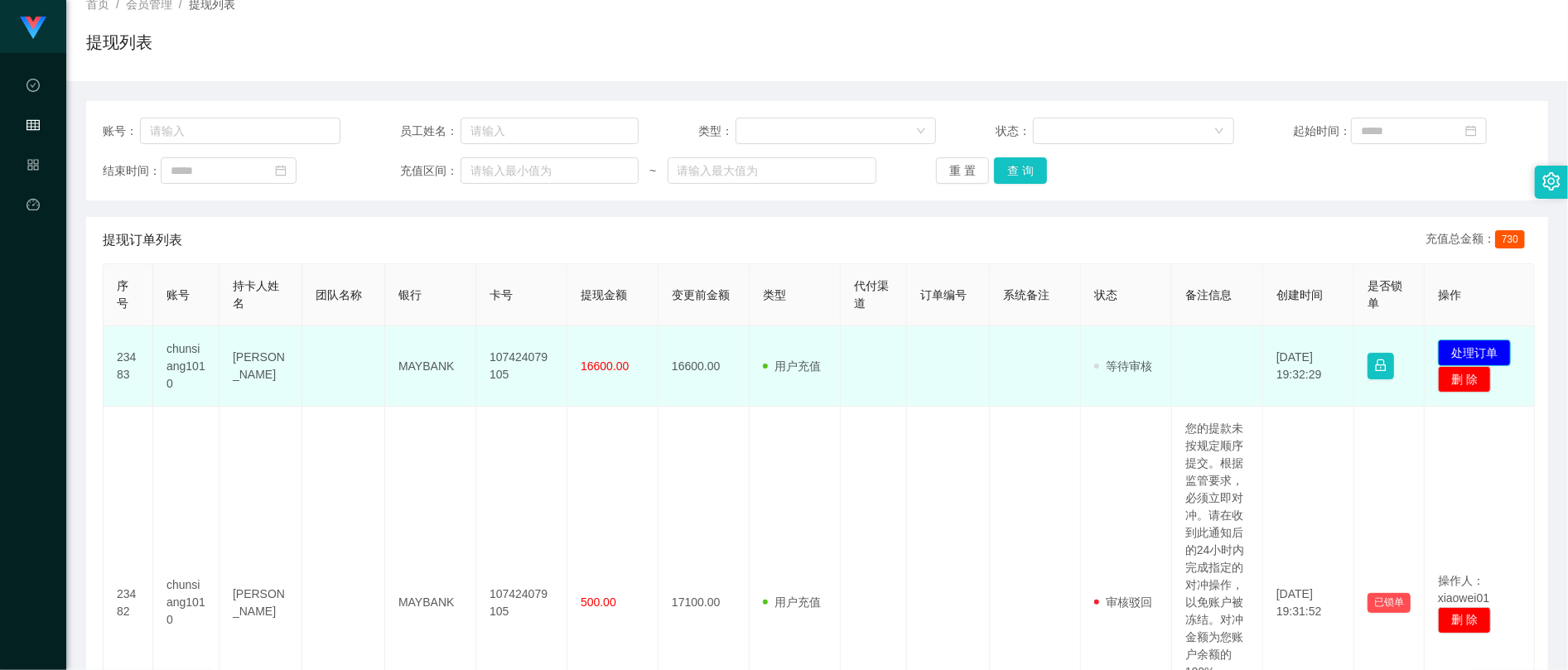
click at [1508, 346] on button "处理订单" at bounding box center [1475, 353] width 73 height 27
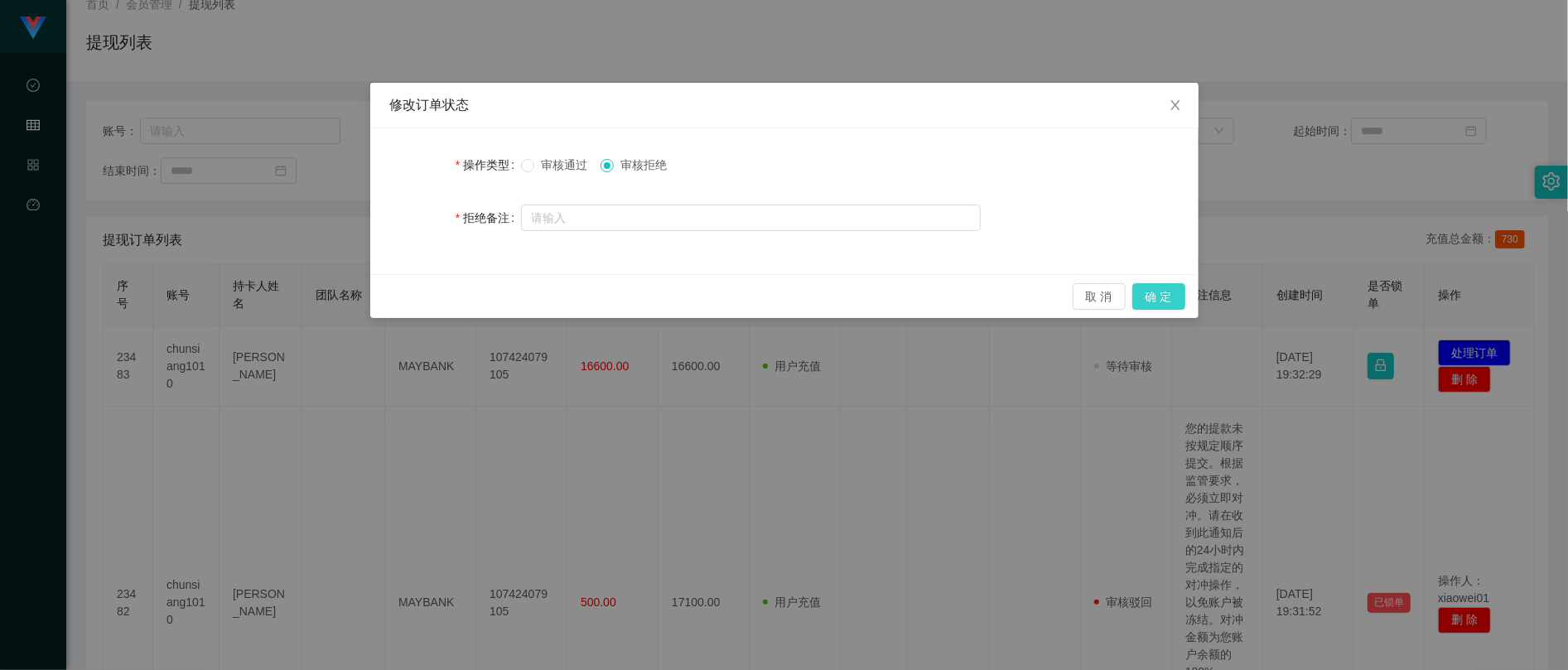
click at [1168, 297] on button "确 定" at bounding box center [1158, 297] width 53 height 27
